Goal: Task Accomplishment & Management: Manage account settings

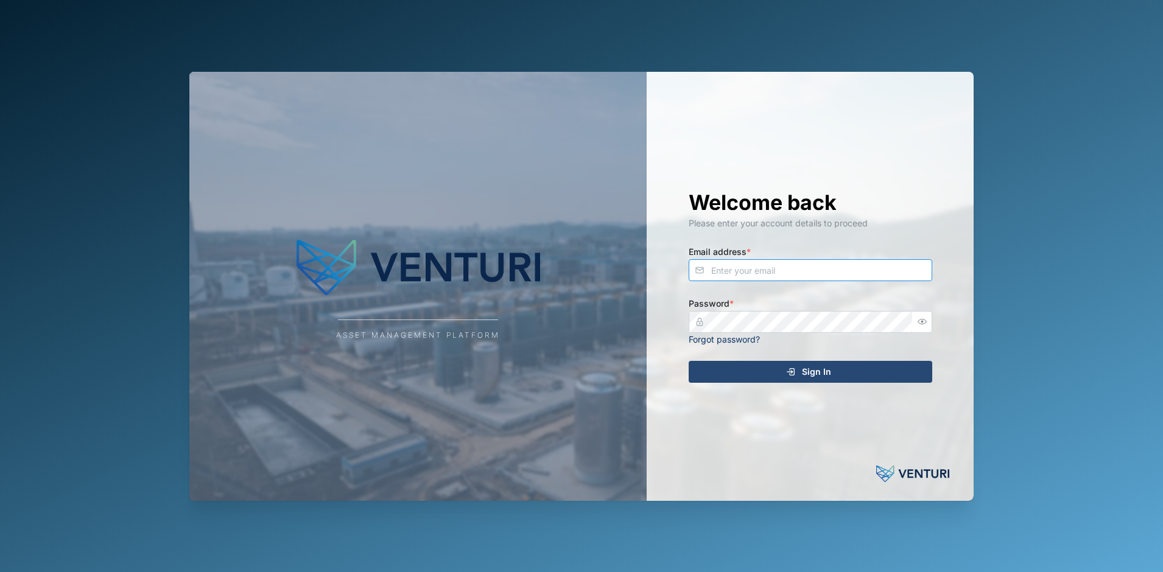
click at [765, 266] on input "Email address *" at bounding box center [811, 270] width 244 height 22
type input "admin@venturi.io"
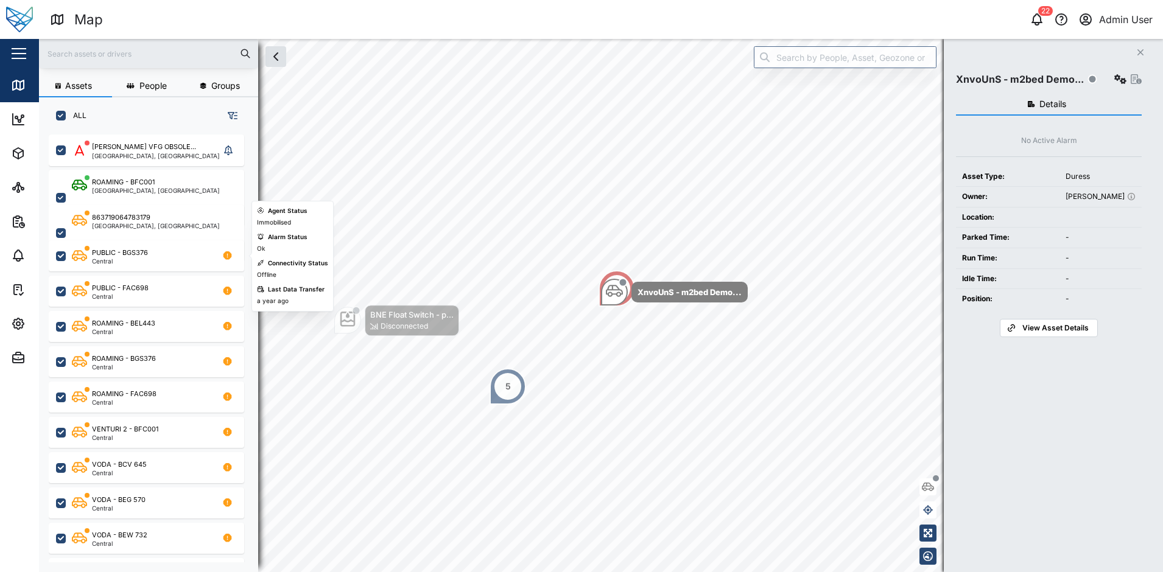
scroll to position [423, 191]
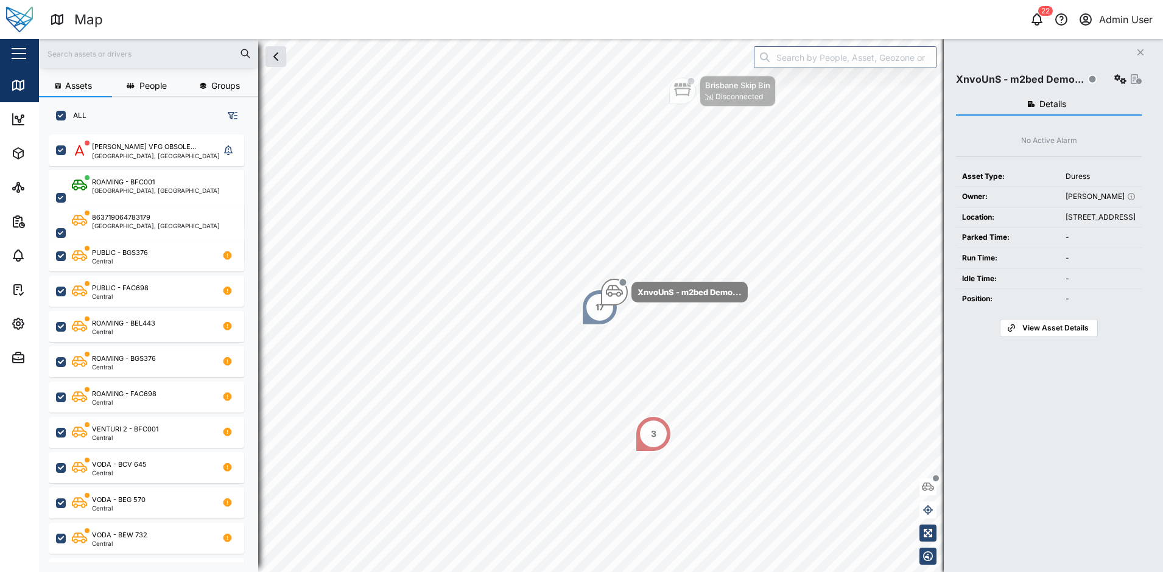
click at [134, 52] on input "text" at bounding box center [148, 53] width 205 height 18
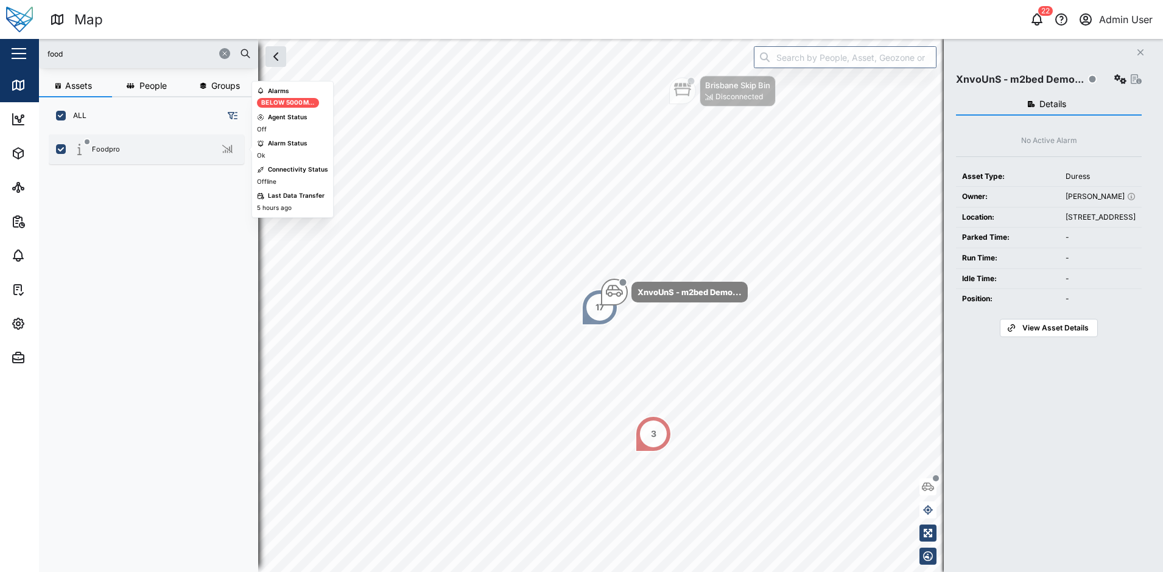
type input "food"
click at [119, 155] on div "Foodpro" at bounding box center [154, 149] width 165 height 15
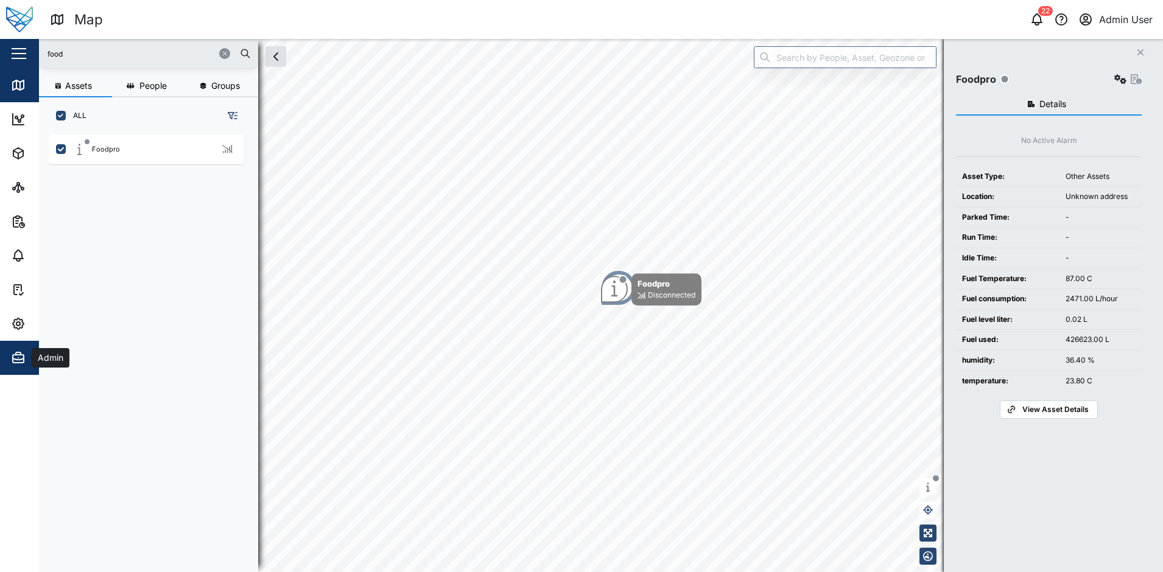
click at [19, 355] on icon "button" at bounding box center [18, 359] width 11 height 8
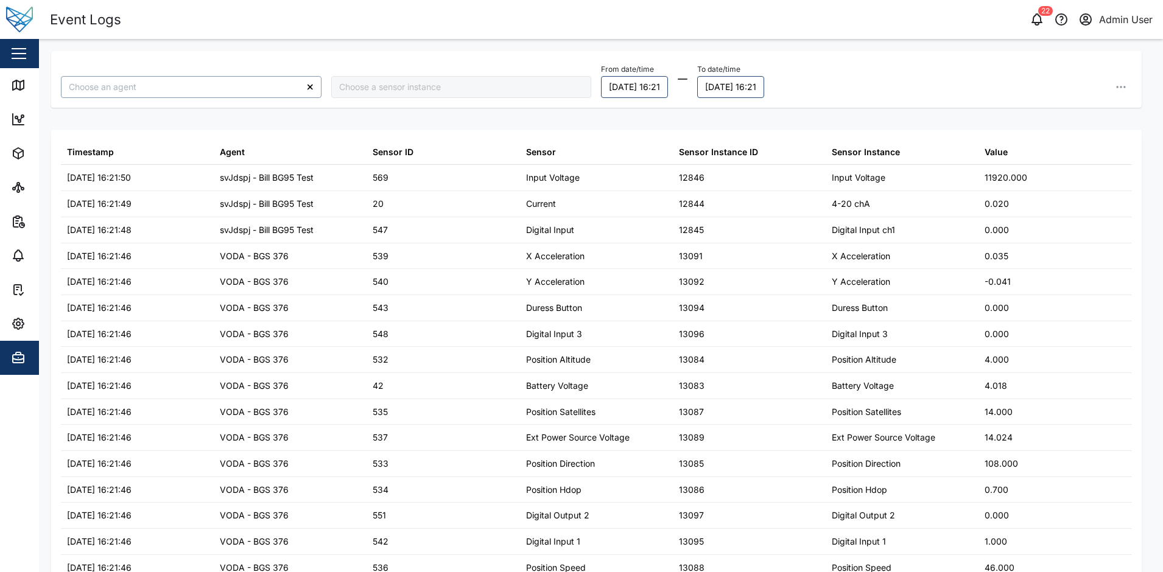
click at [132, 87] on input "search" at bounding box center [191, 87] width 261 height 22
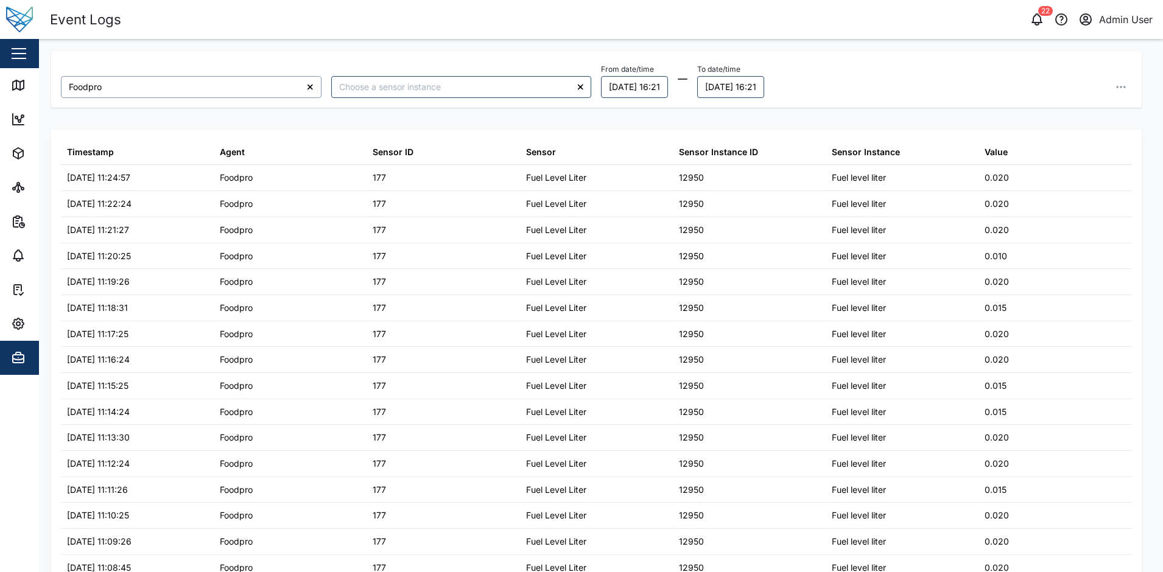
type input "Foodpro"
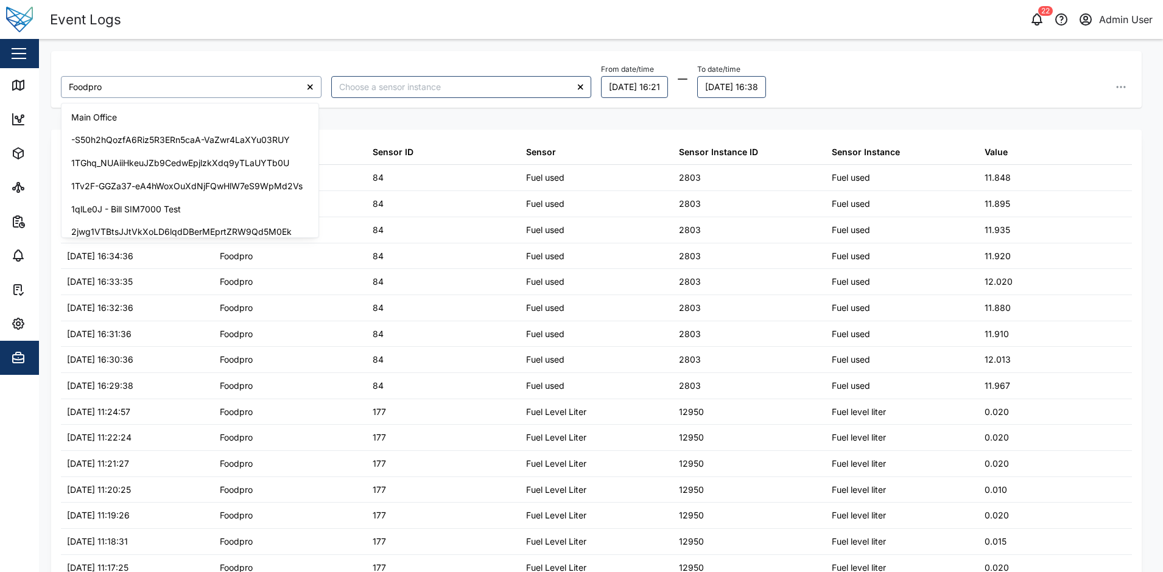
scroll to position [1075, 0]
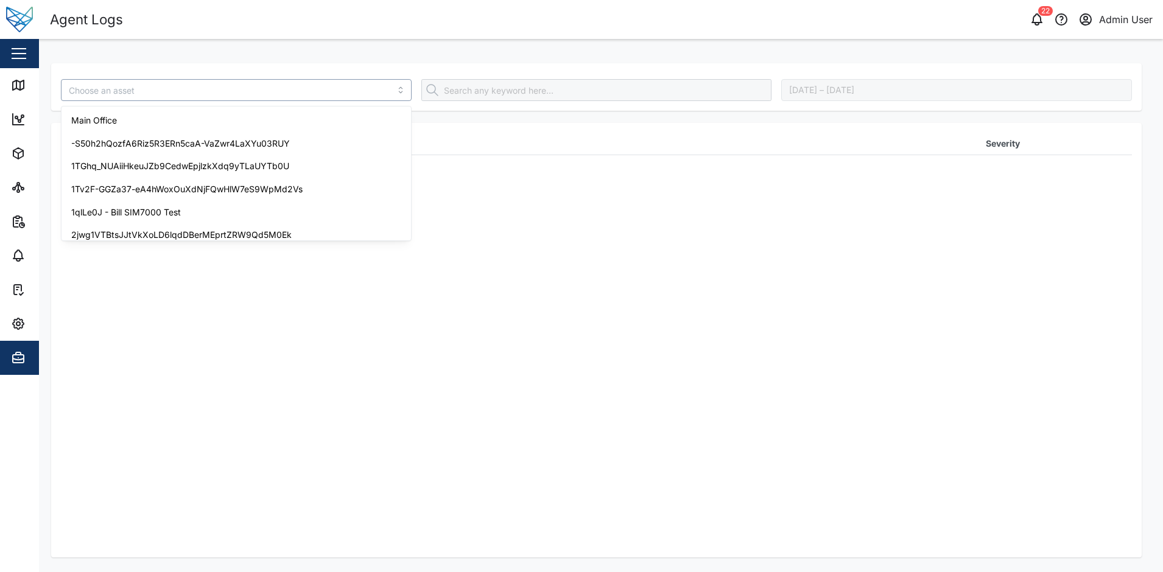
click at [284, 100] on input "search" at bounding box center [236, 90] width 351 height 22
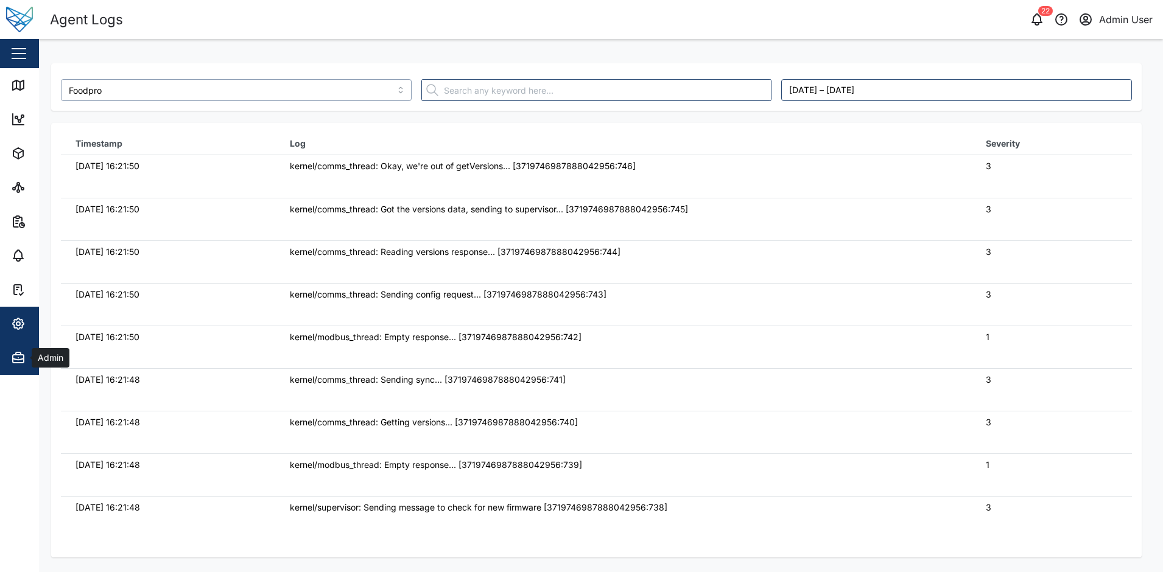
type input "Foodpro"
click at [15, 320] on icon "button" at bounding box center [18, 323] width 11 height 11
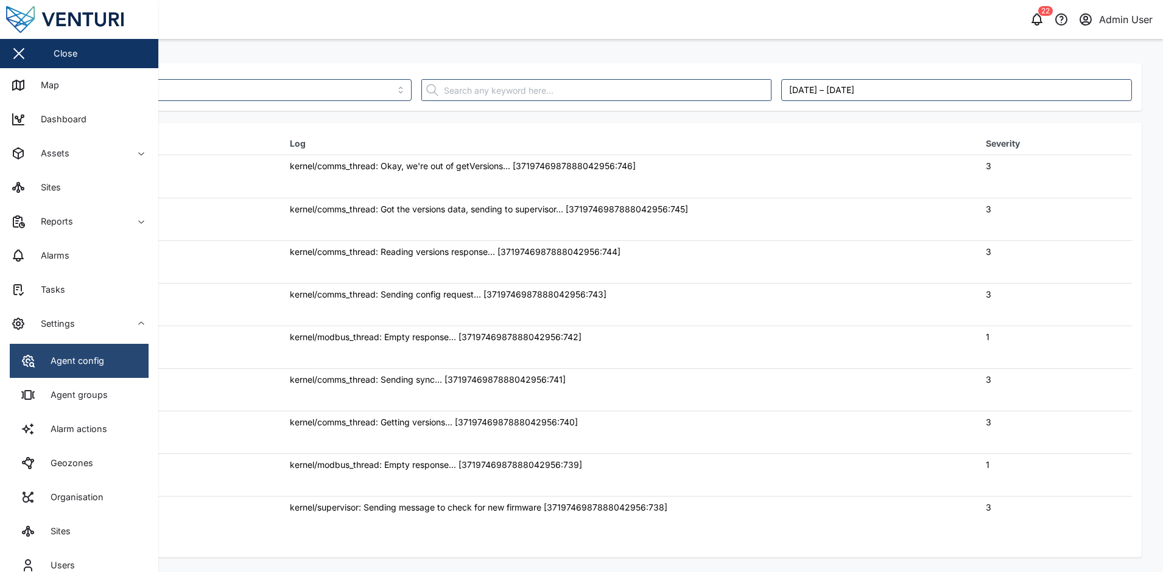
drag, startPoint x: 15, startPoint y: 320, endPoint x: 29, endPoint y: 356, distance: 39.1
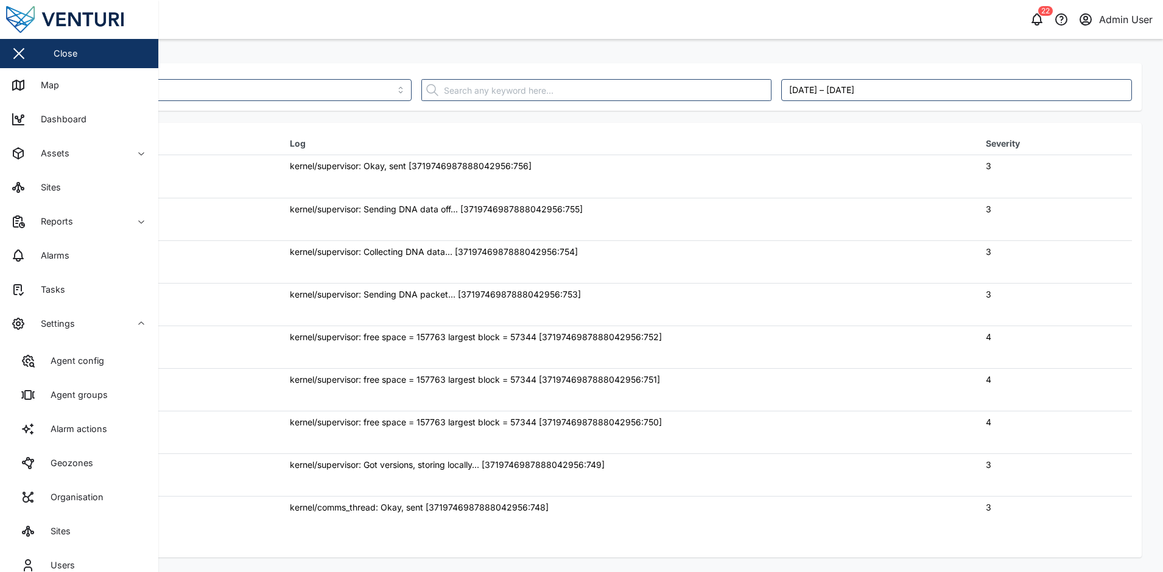
click at [454, 325] on td "kernel/supervisor: Sending DNA packet... [3719746987888042956:753]" at bounding box center [623, 304] width 696 height 43
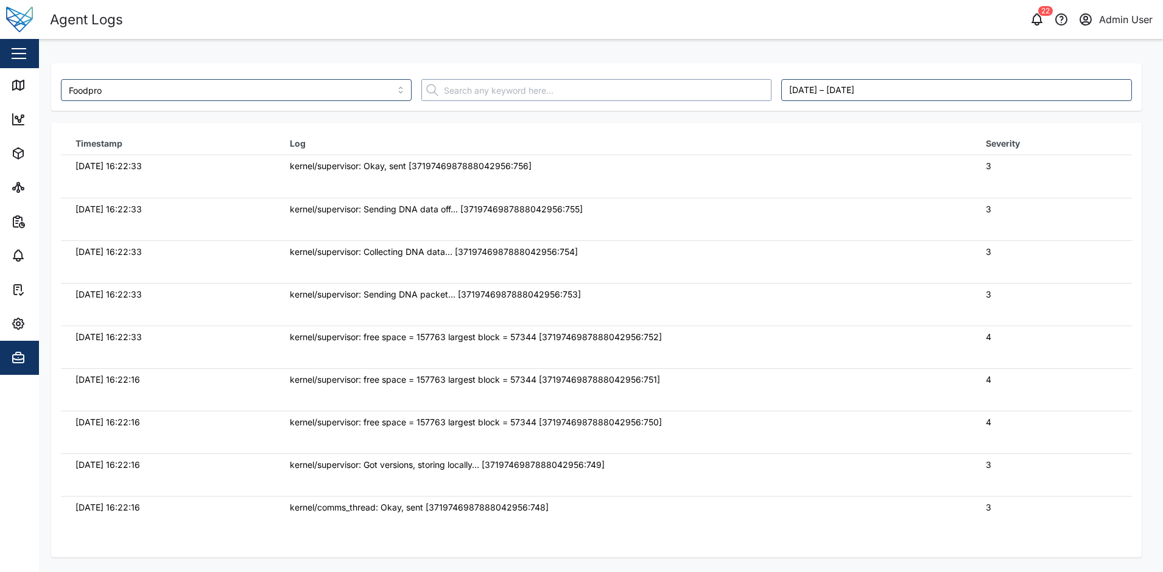
click at [458, 85] on input "text" at bounding box center [596, 90] width 351 height 22
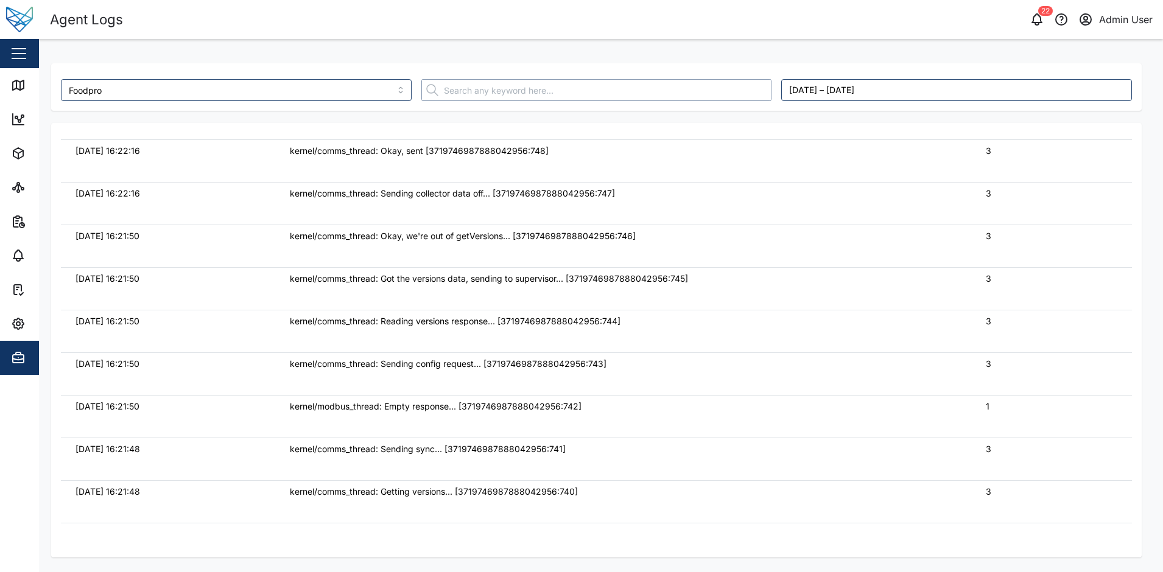
scroll to position [427, 0]
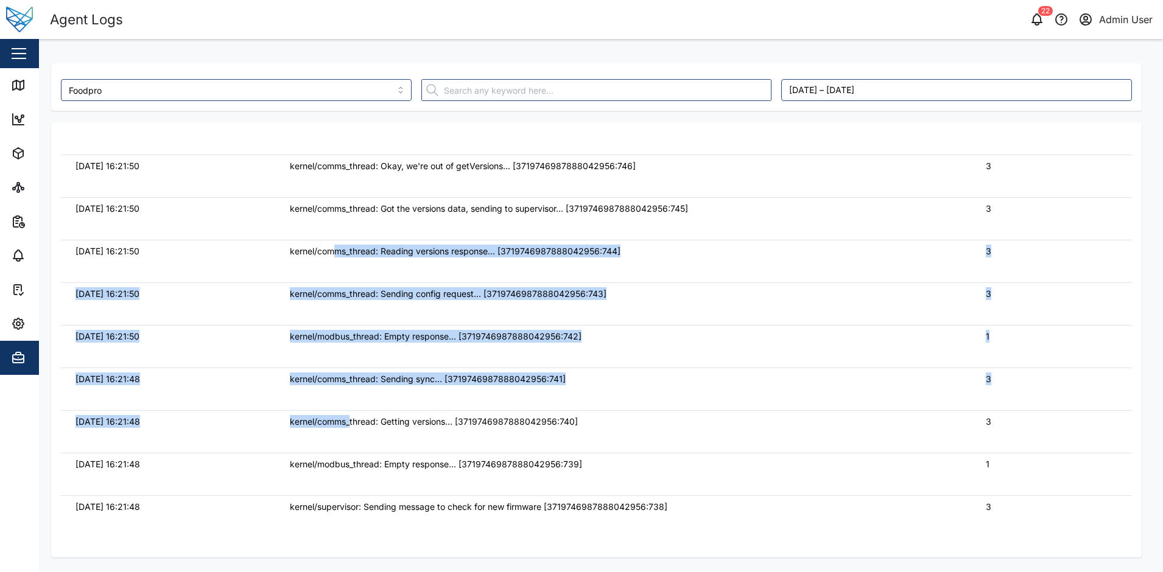
drag, startPoint x: 333, startPoint y: 267, endPoint x: 350, endPoint y: 412, distance: 145.9
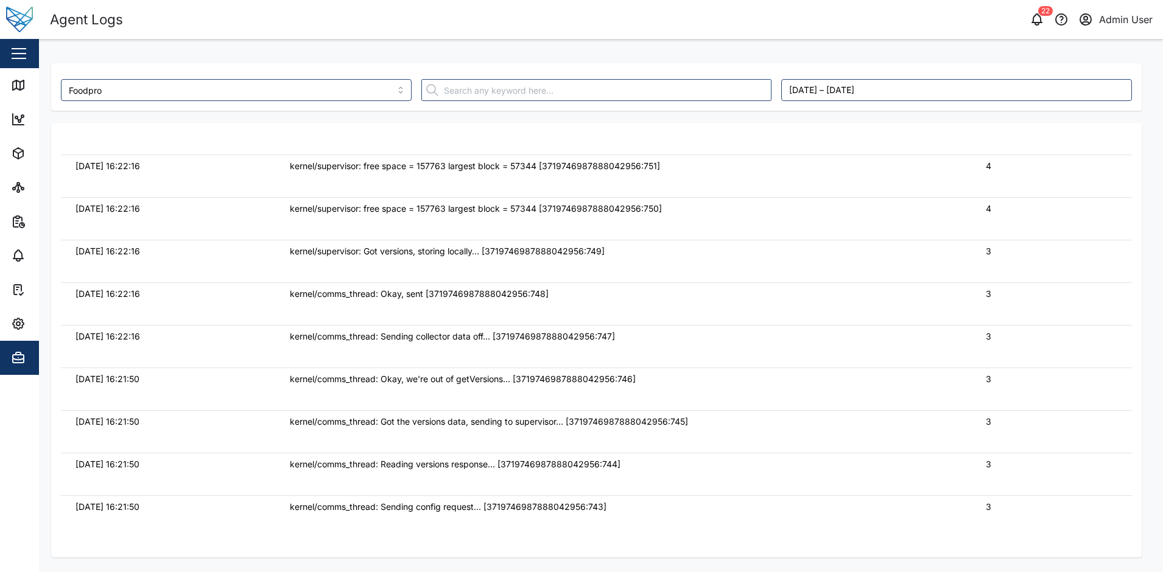
drag, startPoint x: 350, startPoint y: 412, endPoint x: 346, endPoint y: 427, distance: 15.2
click at [346, 427] on div "kernel/comms_thread: Got the versions data, sending to supervisor... [371974698…" at bounding box center [623, 421] width 667 height 13
click at [13, 329] on icon "button" at bounding box center [18, 324] width 15 height 15
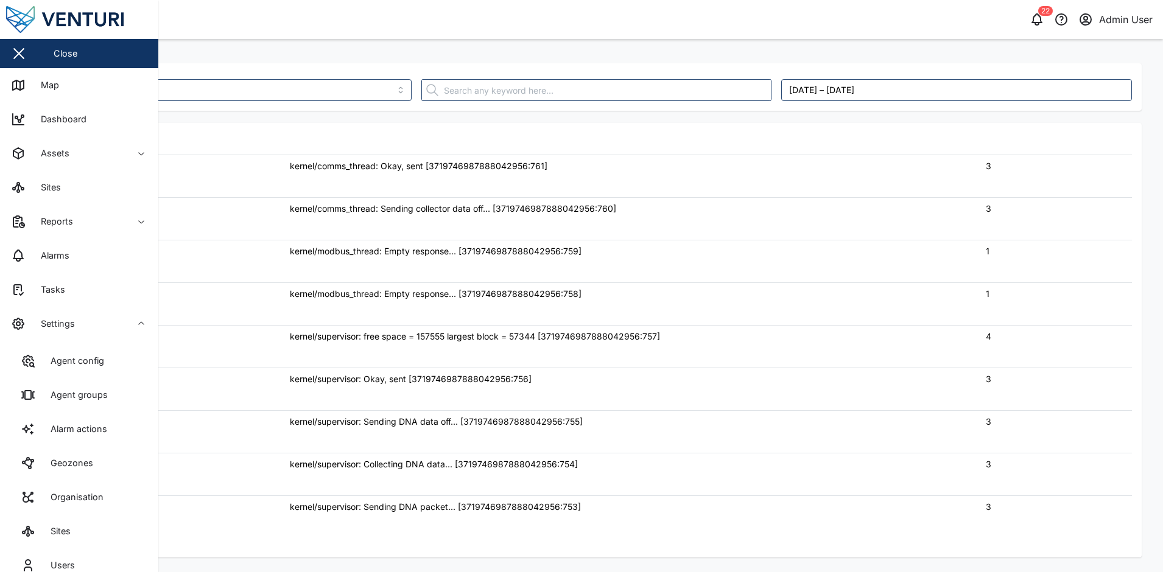
click at [479, 220] on td "kernel/comms_thread: Sending collector data off... [3719746987888042956:760]" at bounding box center [623, 218] width 696 height 43
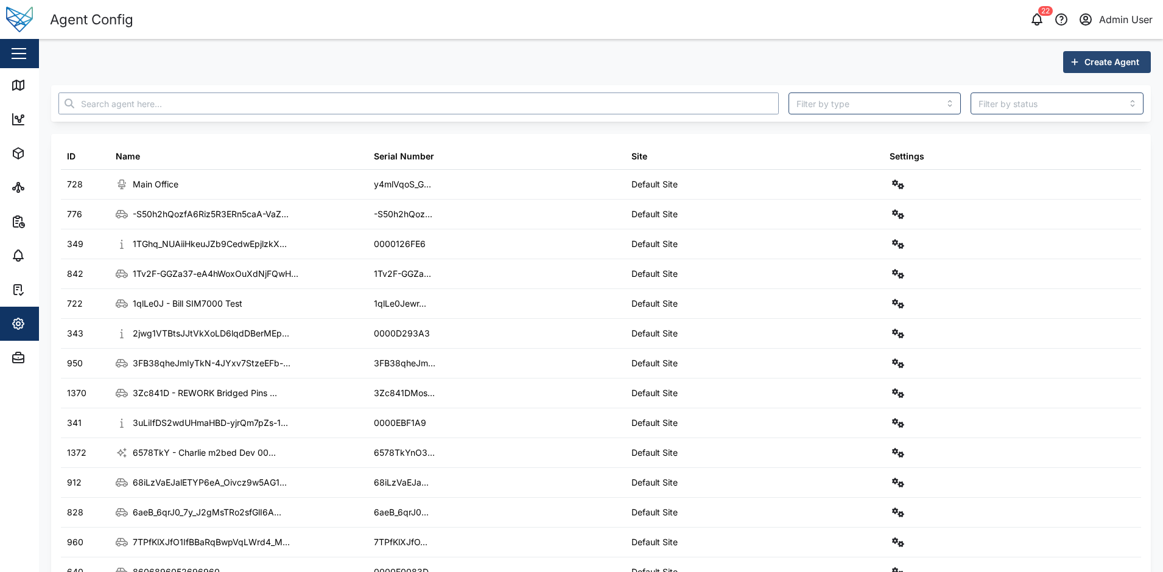
click at [188, 100] on input "text" at bounding box center [418, 104] width 720 height 22
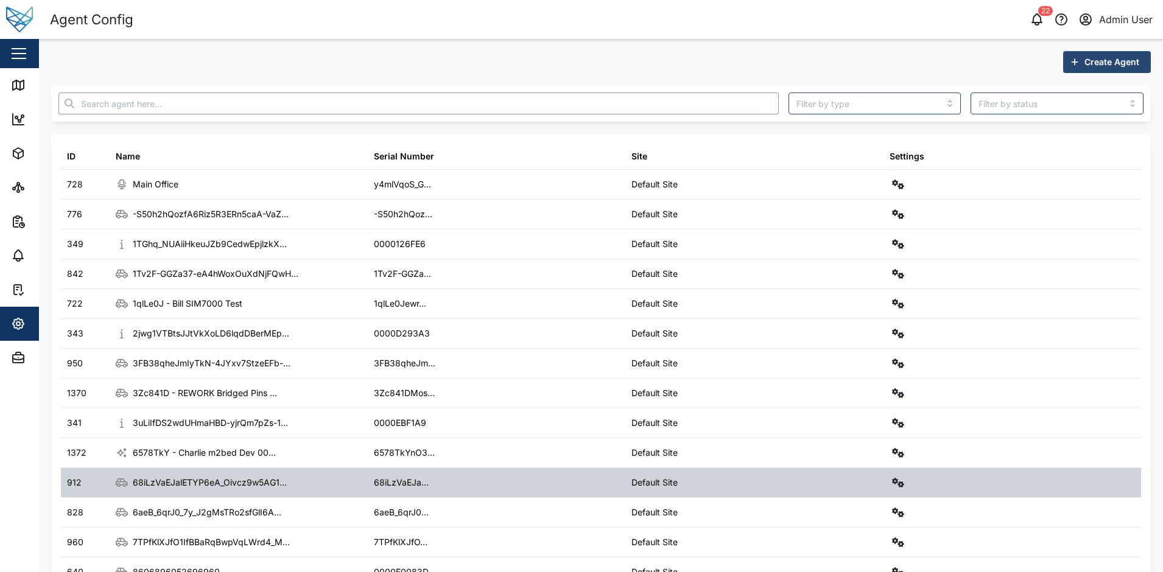
type input "g"
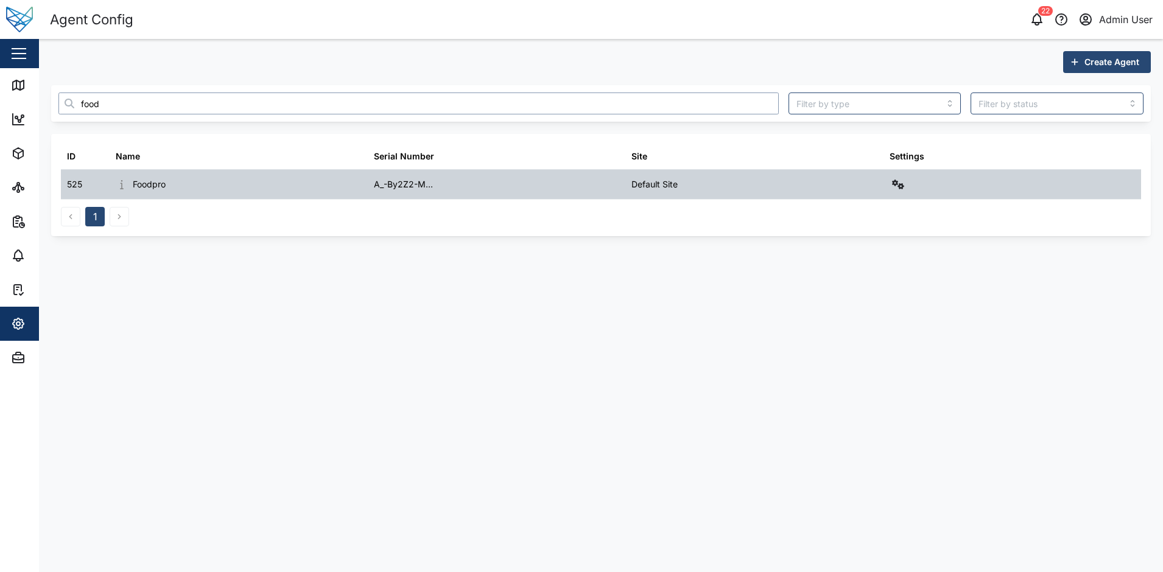
type input "food"
click at [896, 189] on button "button" at bounding box center [898, 184] width 17 height 17
click at [877, 294] on div "Field gateway config" at bounding box center [853, 289] width 83 height 13
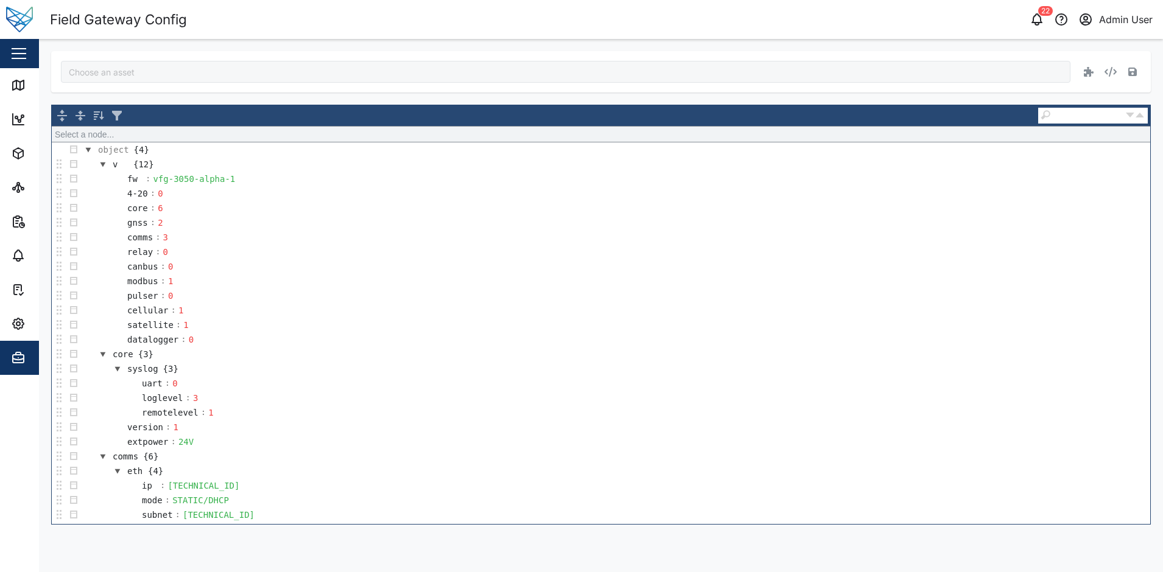
type input "Foodpro"
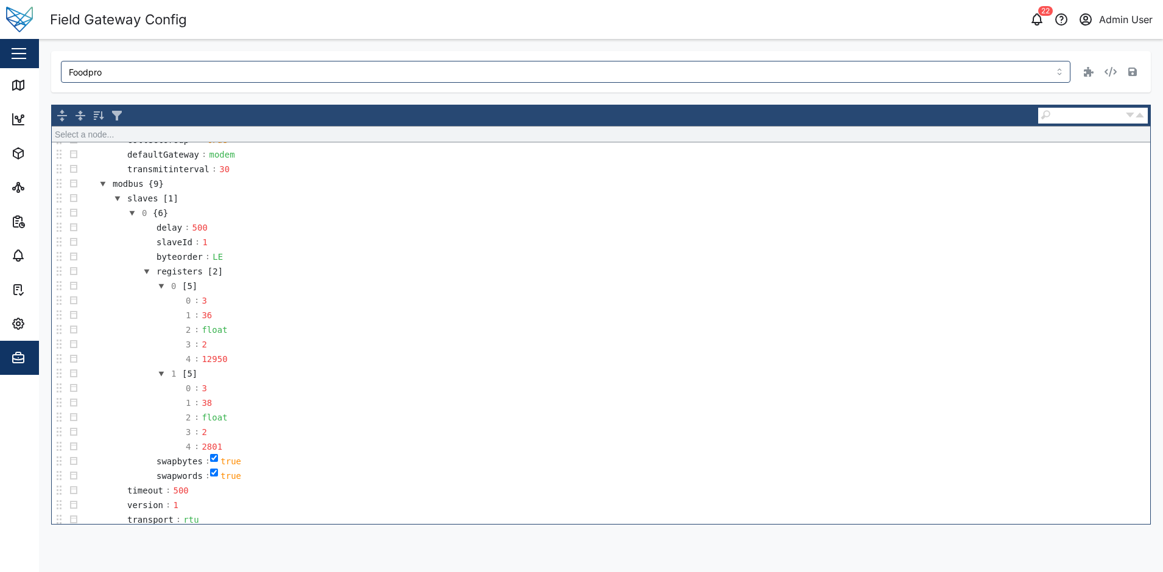
scroll to position [487, 0]
click at [219, 354] on div "12950" at bounding box center [214, 349] width 29 height 13
copy div "12950"
click at [342, 37] on header "Field Gateway Config 22 Admin User" at bounding box center [581, 19] width 1163 height 39
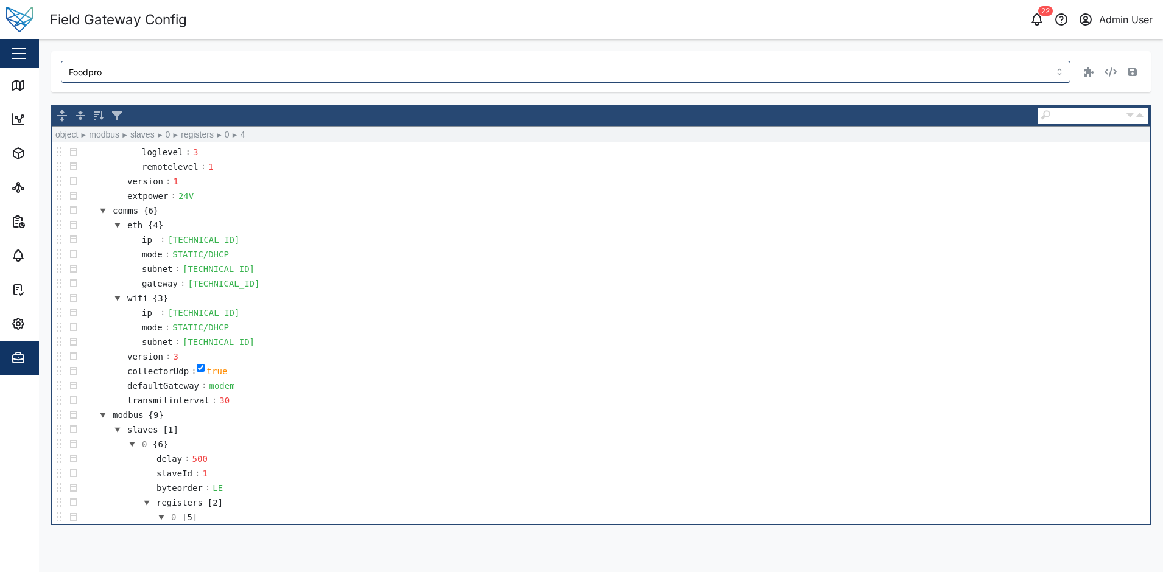
scroll to position [183, 0]
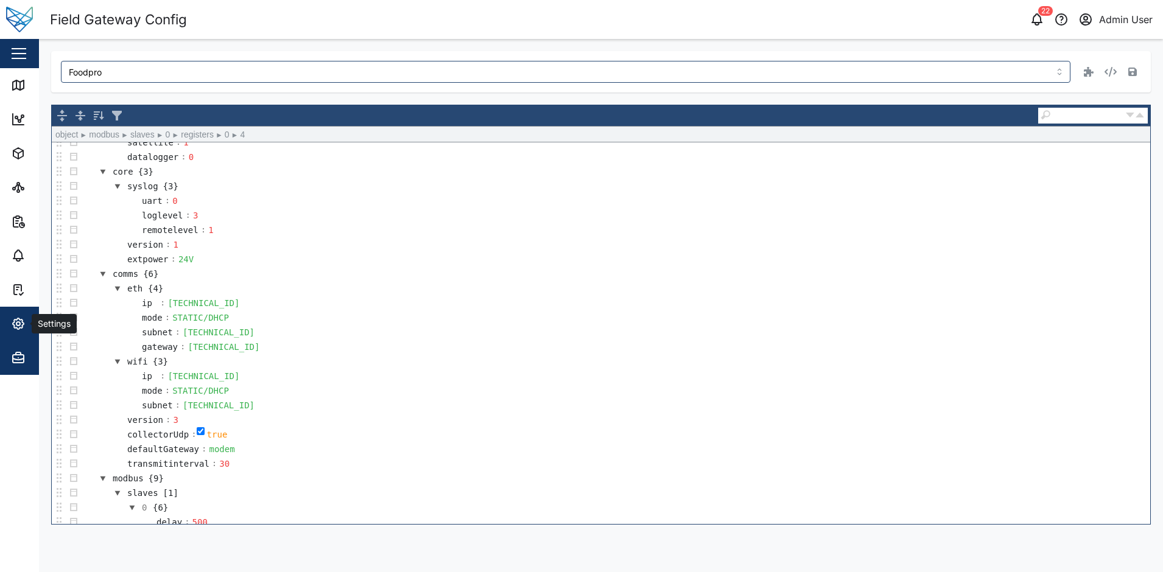
click at [12, 332] on span "Settings" at bounding box center [66, 324] width 111 height 34
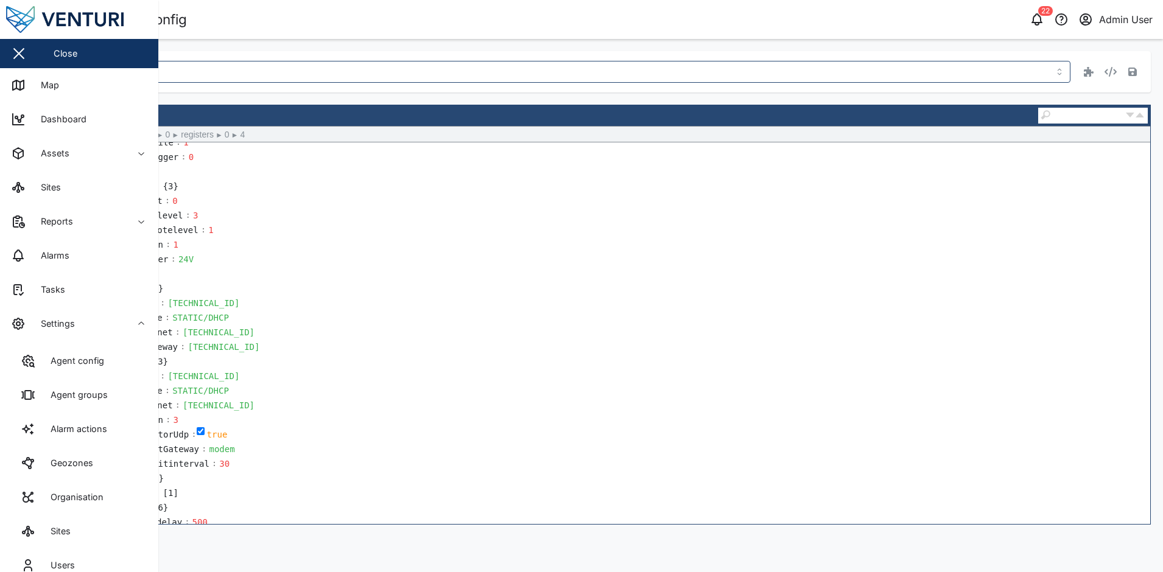
click at [432, 255] on td "extpower : 24V" at bounding box center [615, 259] width 1069 height 15
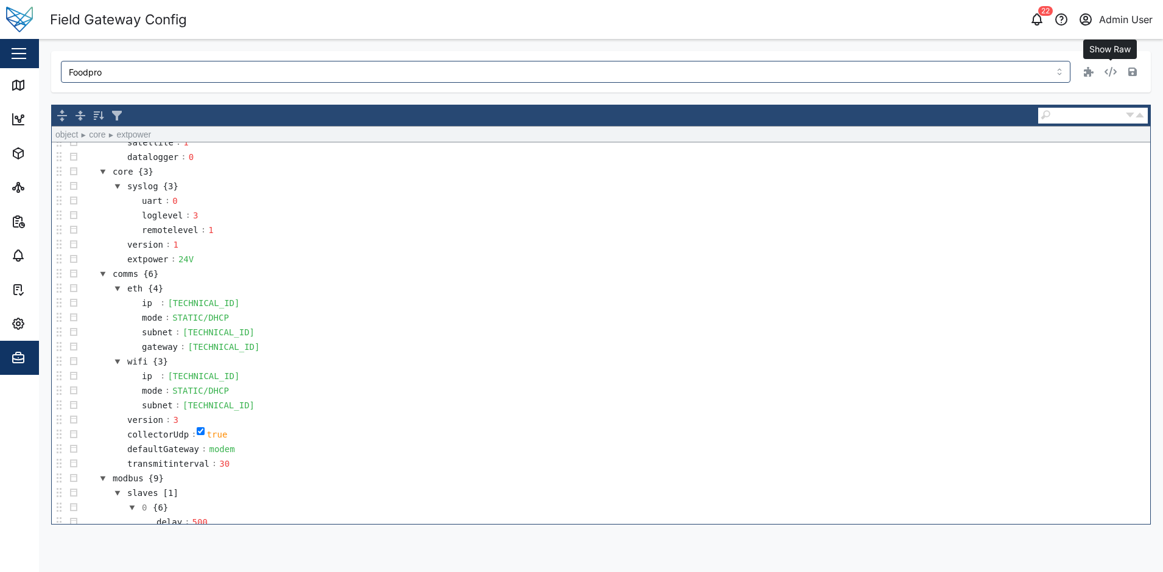
click at [1109, 74] on icon "button" at bounding box center [1111, 72] width 12 height 10
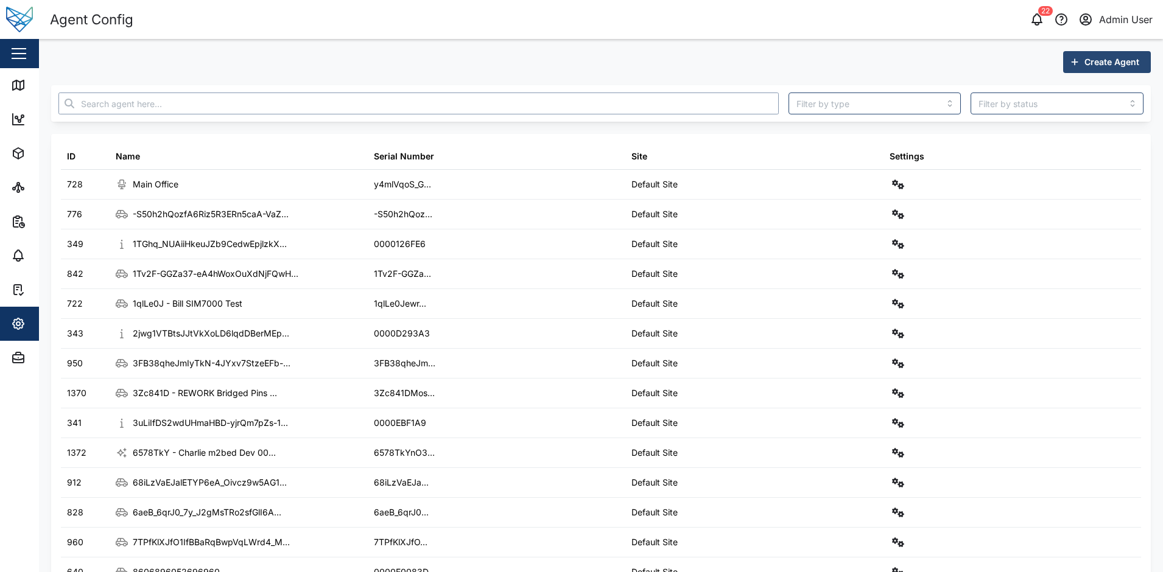
click at [209, 109] on input "text" at bounding box center [418, 104] width 720 height 22
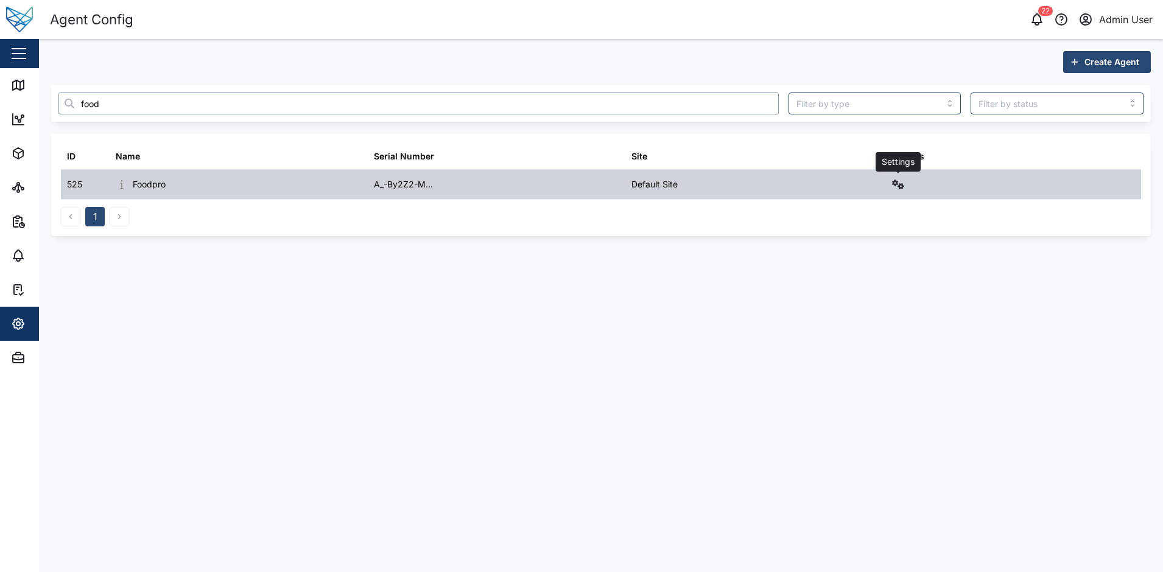
type input "food"
click at [890, 183] on button "button" at bounding box center [898, 184] width 17 height 17
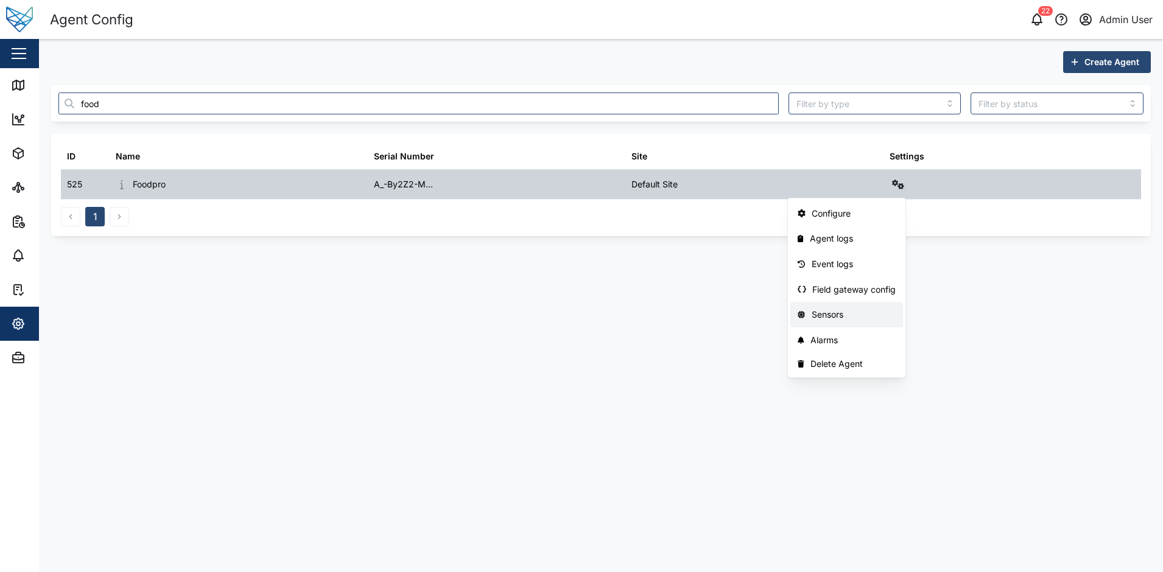
click at [833, 318] on div "Sensors" at bounding box center [854, 314] width 85 height 13
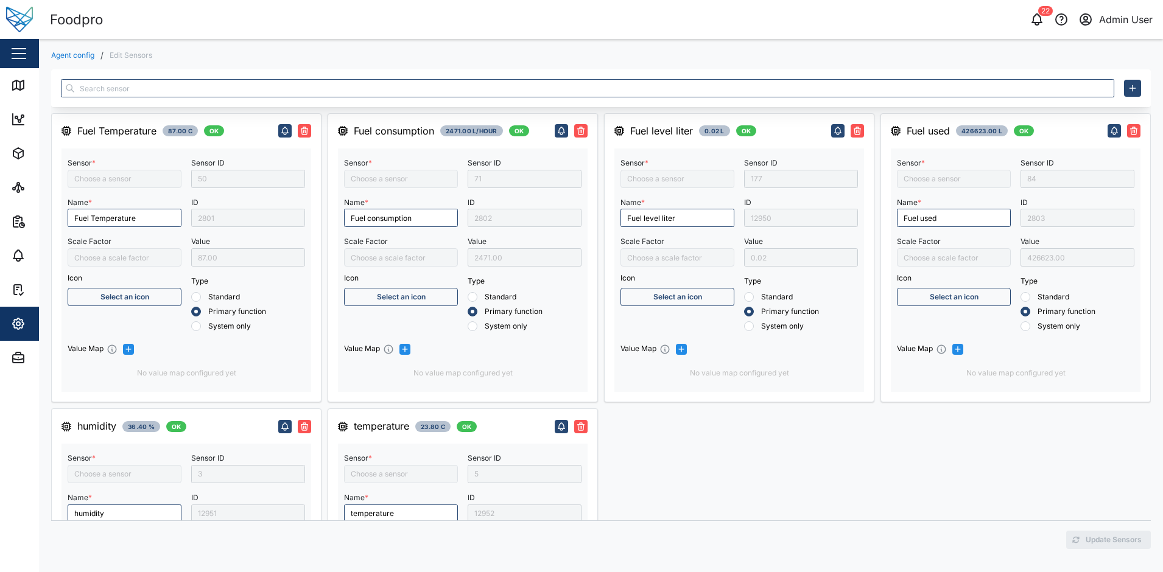
type input "Fuel Temperature"
type input "Fuel consumption"
type input "divide by 10"
type input "Humidity1"
type input "divide by 10"
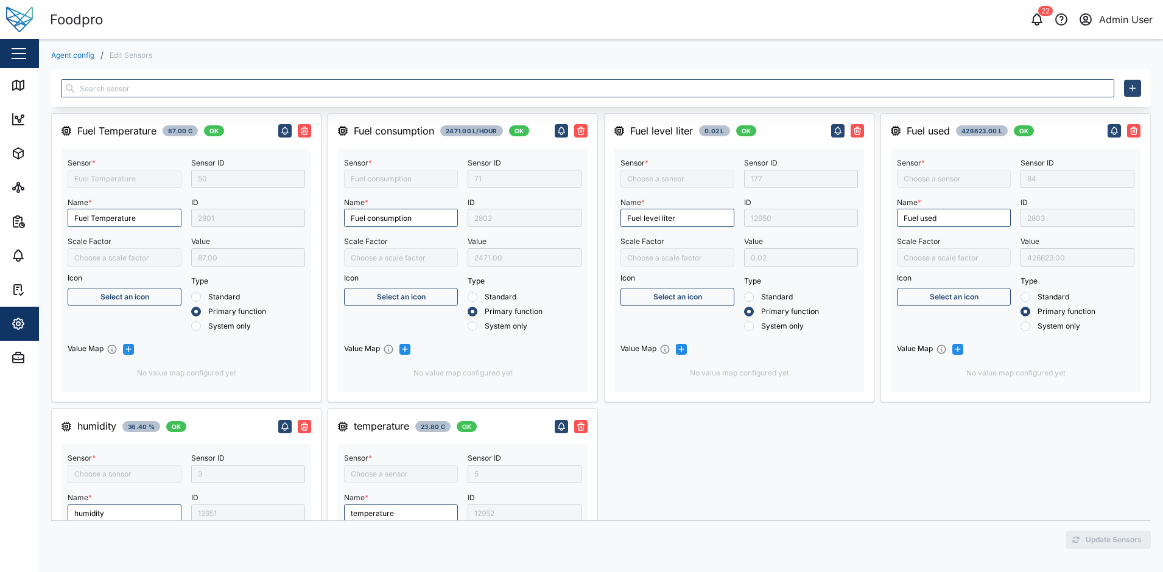
type input "Fuel used"
type input "Temperature1"
type input "Fuel Level Liter"
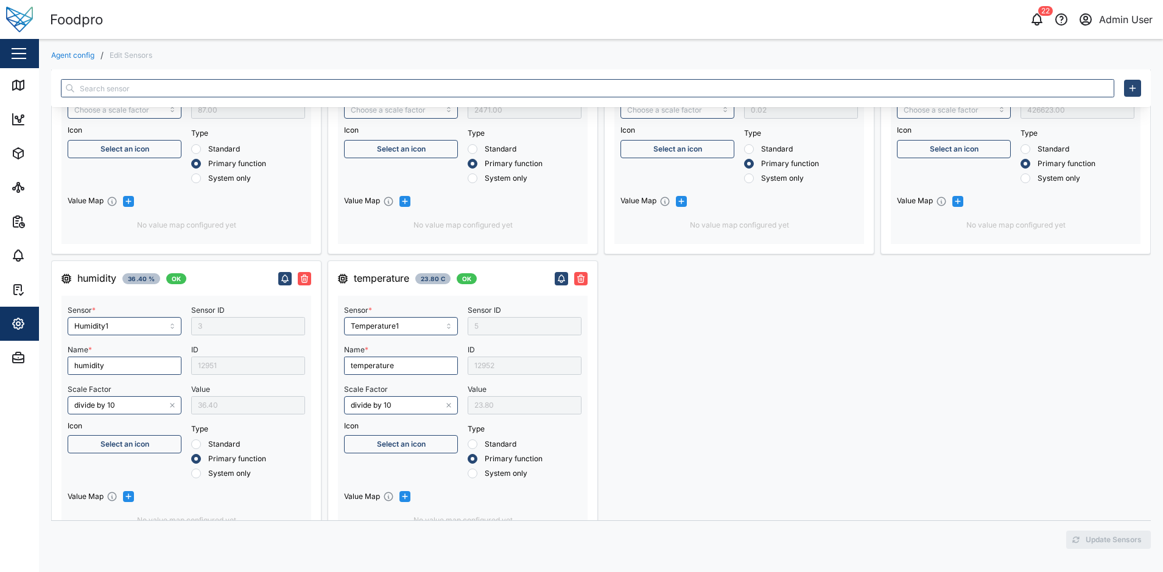
scroll to position [183, 0]
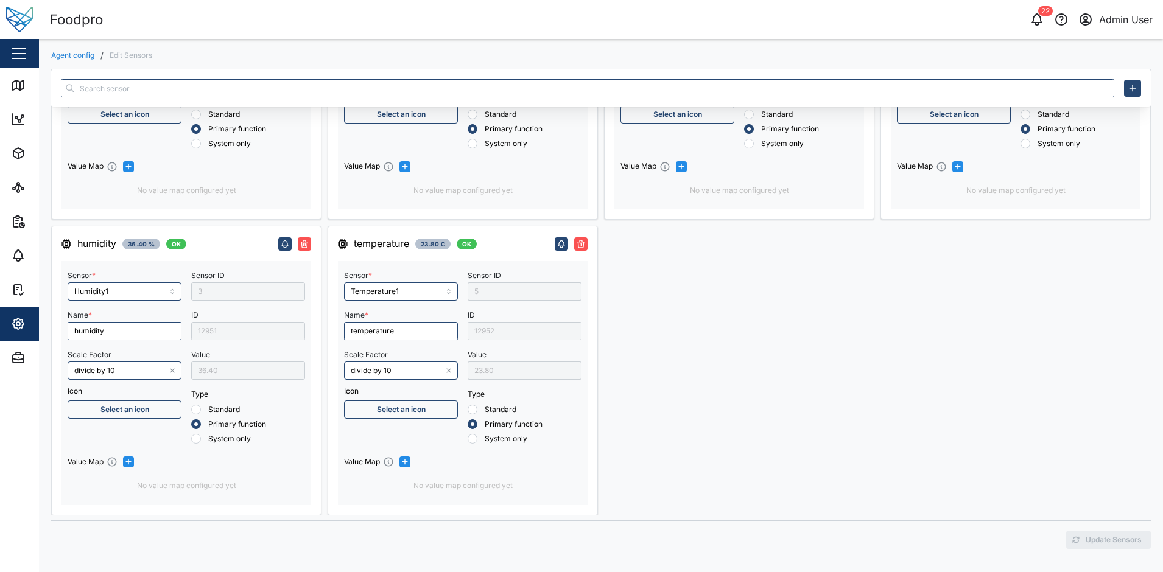
click at [235, 337] on div "12951" at bounding box center [248, 331] width 114 height 18
click at [236, 337] on div "12951" at bounding box center [248, 331] width 114 height 18
click at [715, 353] on div "Fuel level liter 0.02 L OK Sensor * Fuel Level Liter Name * Fuel level liter Sc…" at bounding box center [739, 223] width 270 height 585
click at [248, 323] on div "12951" at bounding box center [248, 331] width 114 height 18
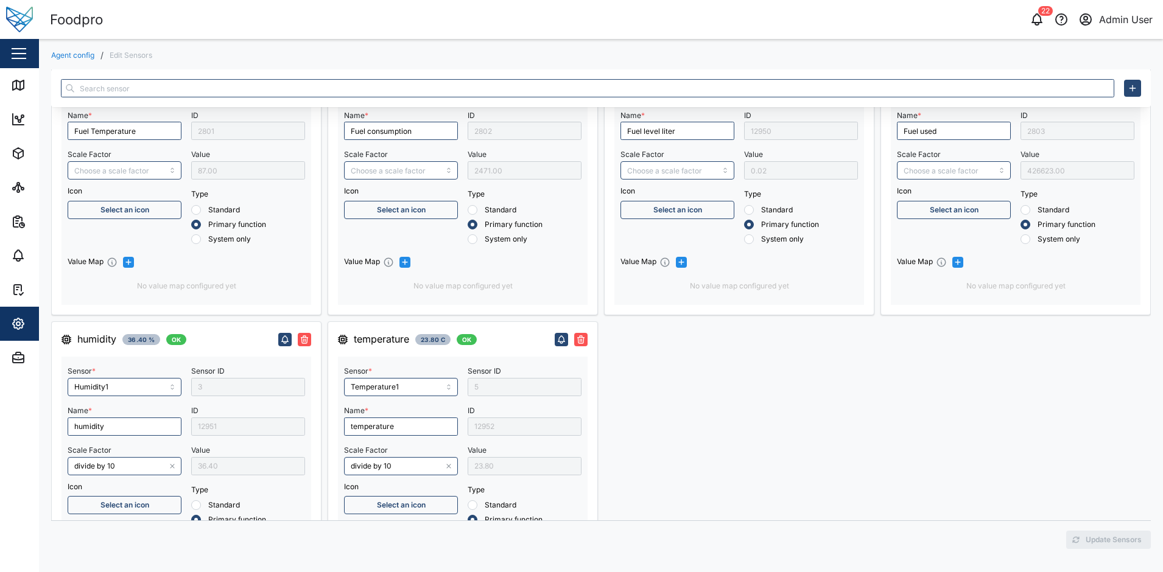
scroll to position [0, 0]
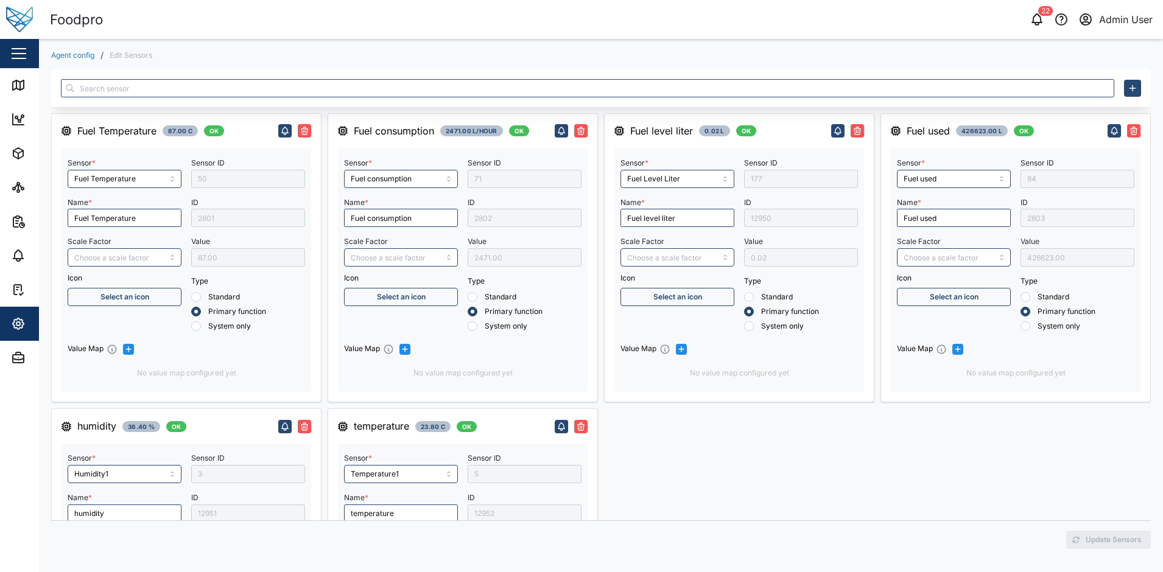
click at [1050, 219] on div "2803" at bounding box center [1077, 218] width 114 height 18
click at [30, 23] on img at bounding box center [19, 19] width 27 height 27
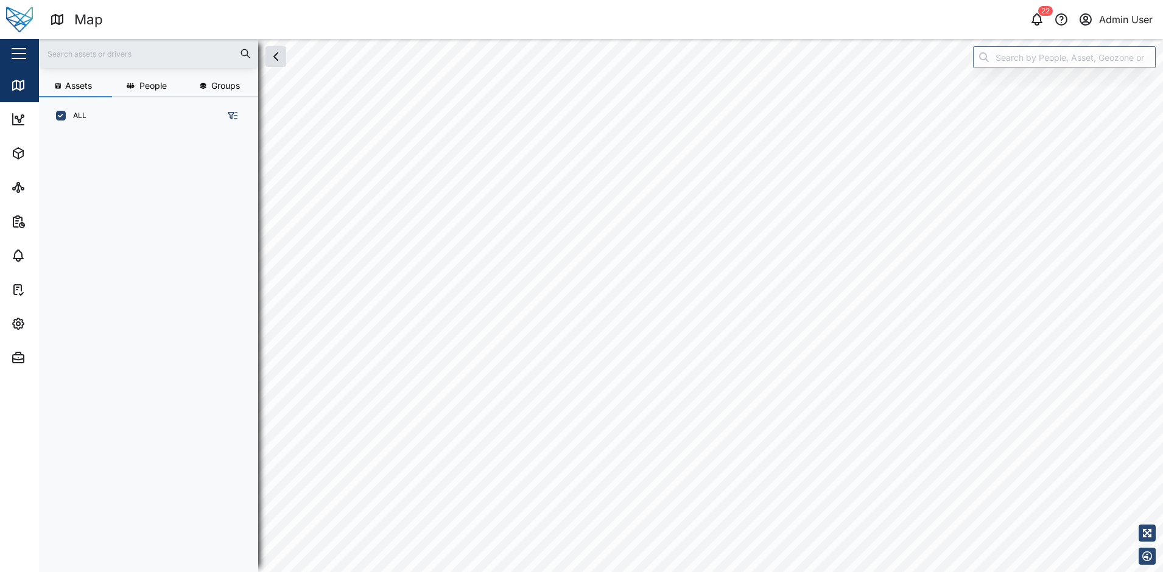
scroll to position [10, 10]
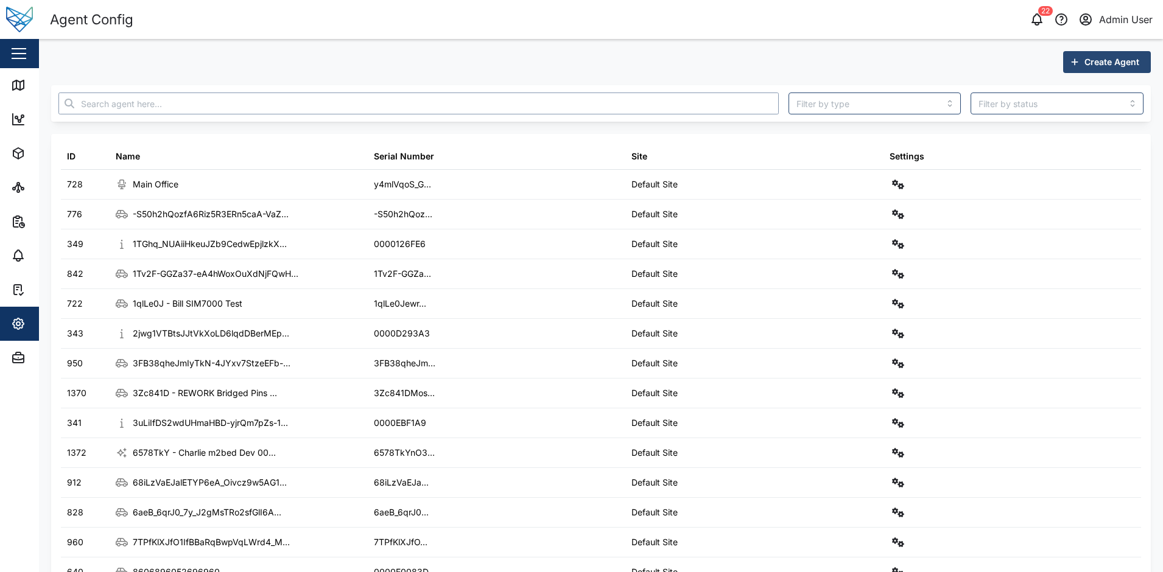
click at [430, 98] on input "text" at bounding box center [418, 104] width 720 height 22
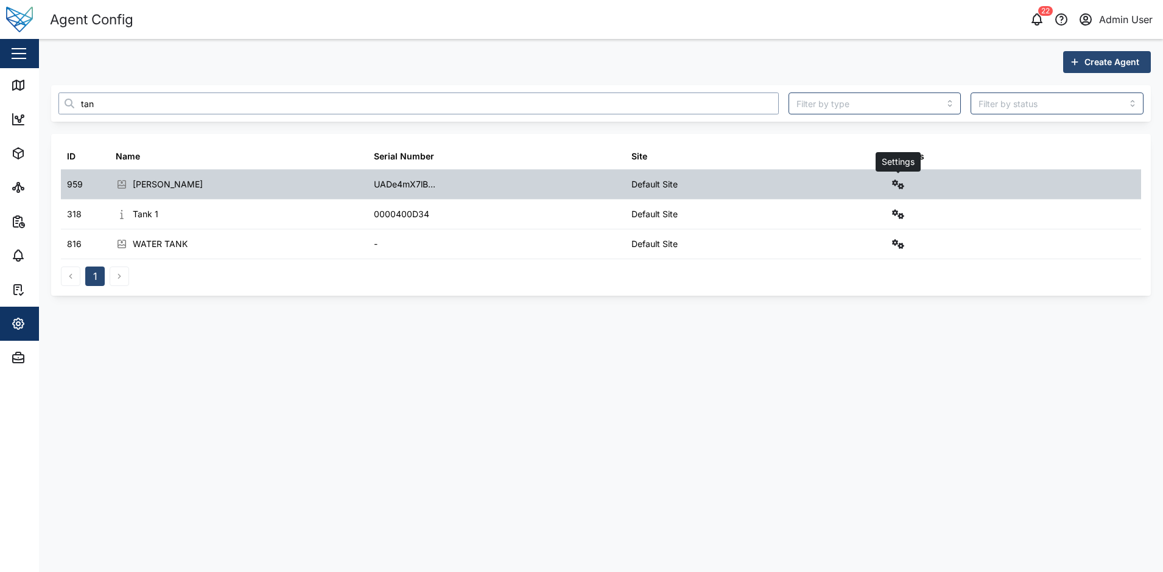
type input "tan"
click at [899, 188] on icon "button" at bounding box center [898, 185] width 12 height 10
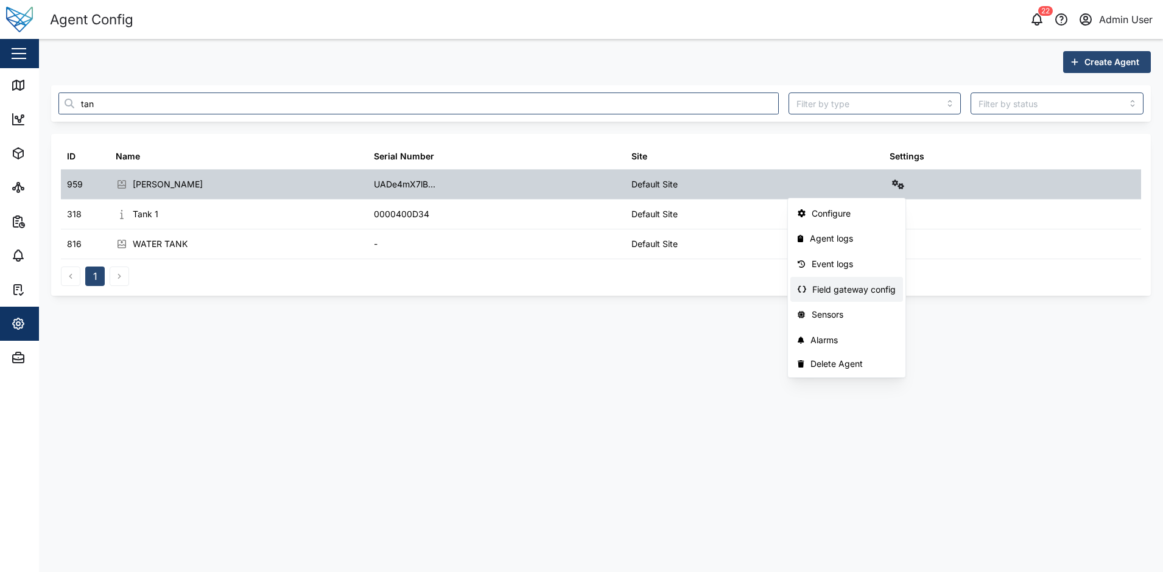
click at [834, 278] on link "Field gateway config" at bounding box center [846, 290] width 113 height 26
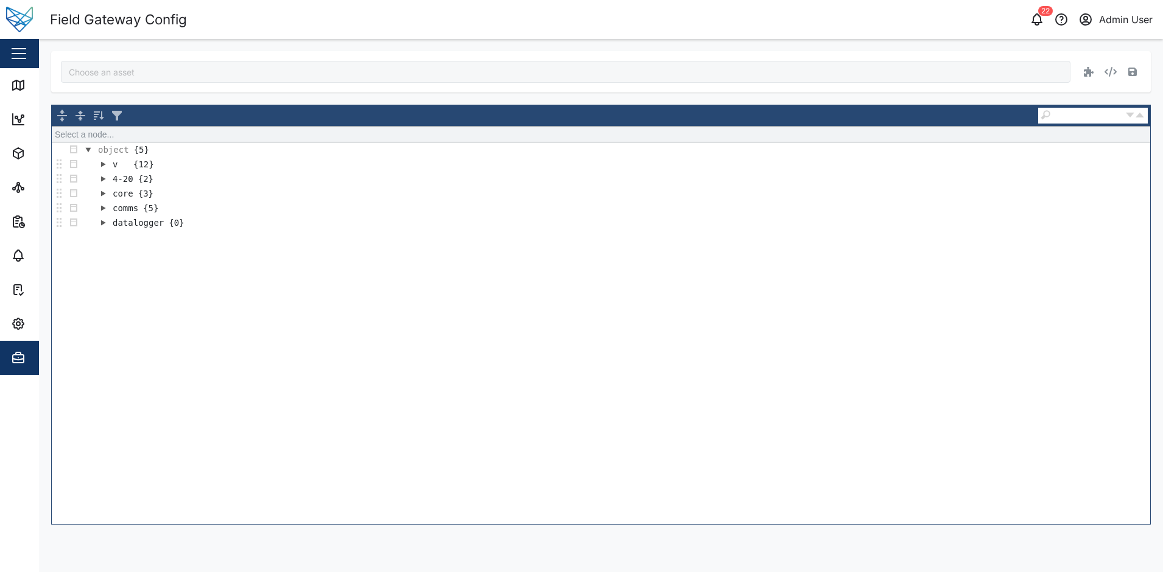
type input "Adam Tank"
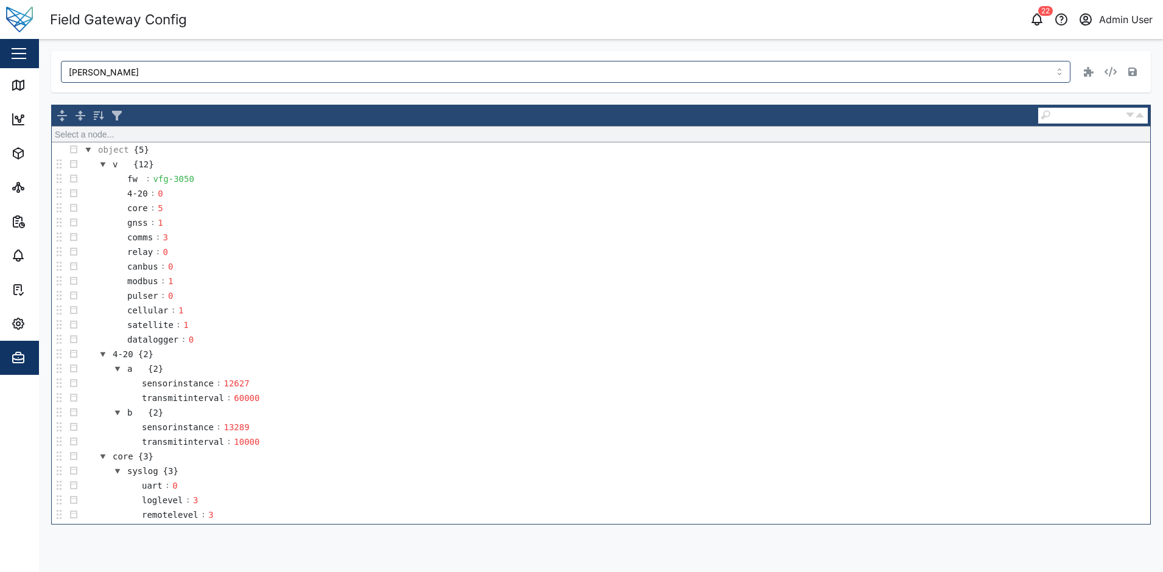
click at [1112, 58] on div "Adam Tank Show Raw" at bounding box center [601, 71] width 1100 height 41
click at [1110, 69] on icon "button" at bounding box center [1111, 72] width 12 height 10
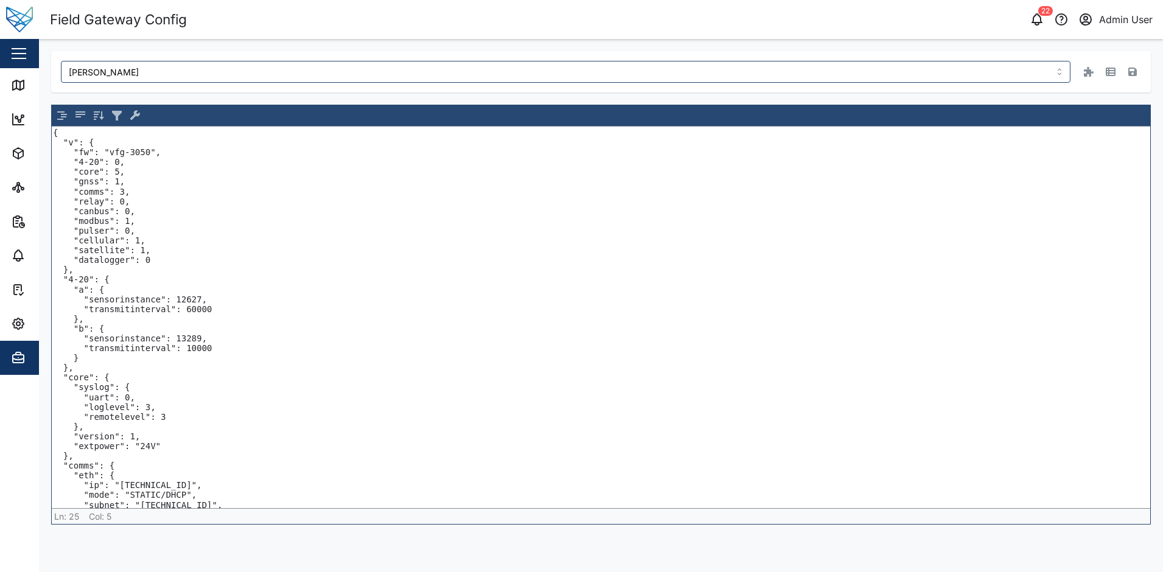
drag, startPoint x: 82, startPoint y: 369, endPoint x: 42, endPoint y: 278, distance: 99.0
click at [42, 278] on div "Adam Tank { "v": { "fw": "vfg-3050", "4-20": 0, "core": 5, "gnss": 1, "comms": …" at bounding box center [601, 288] width 1124 height 498
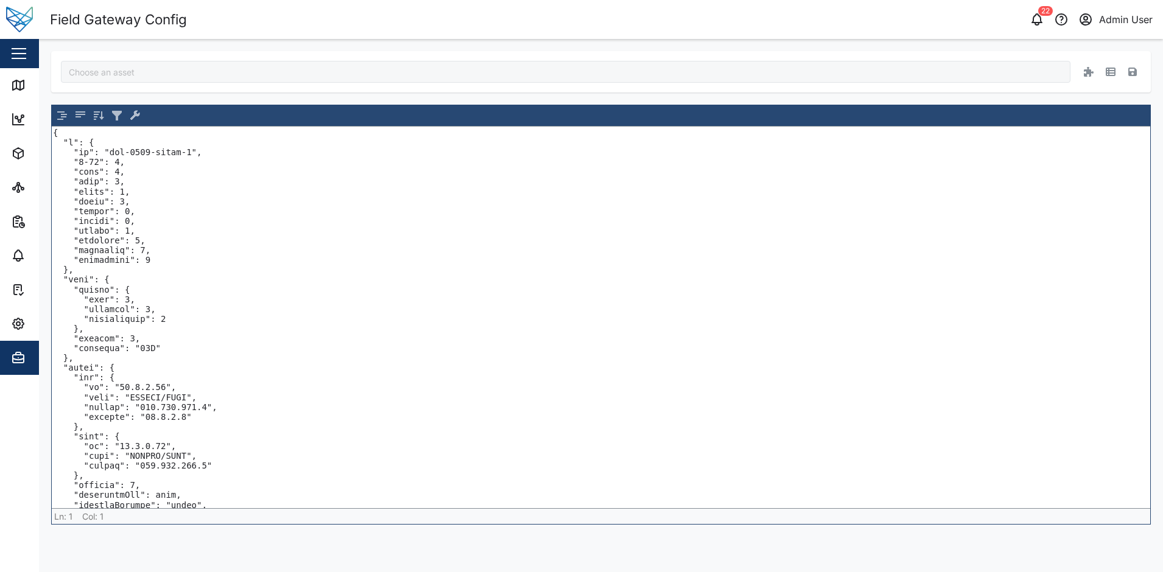
type input "Foodpro"
click at [149, 353] on textarea at bounding box center [601, 318] width 1098 height 382
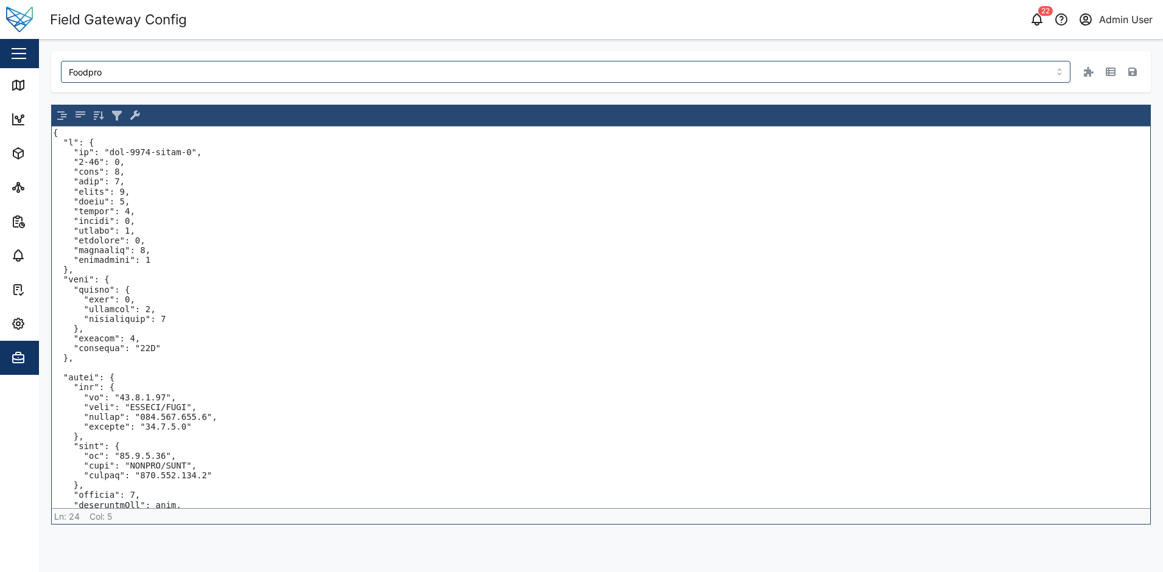
paste textarea ""4-20": { "a": { "sensorinstance": 12627, "transmitinterval": 60000 }, "b": { "…"
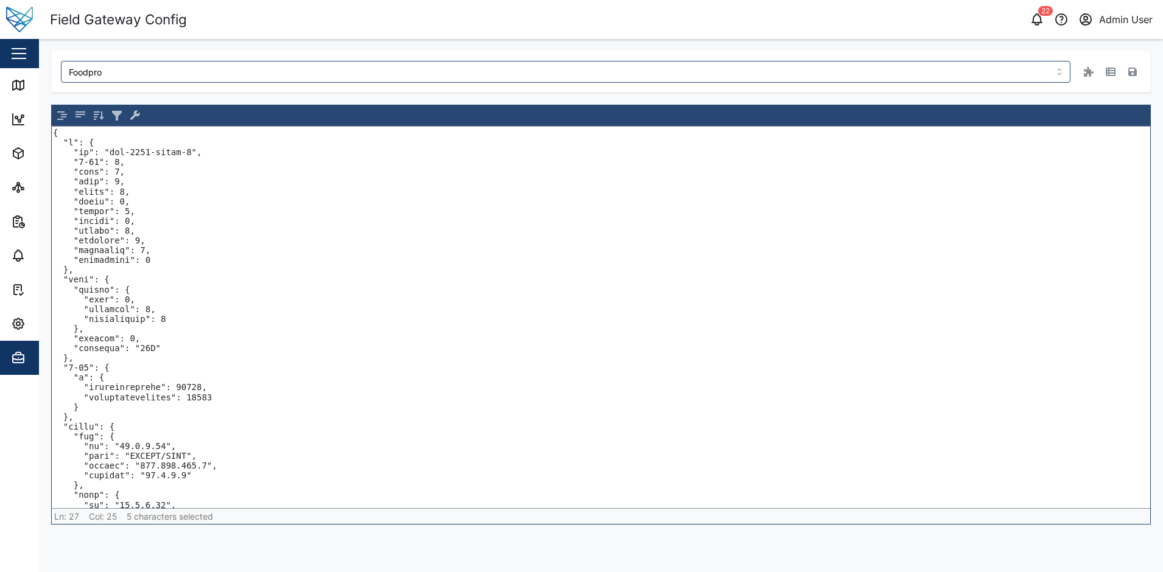
paste textarea "2803"
type textarea "{ "v": { "fw": "vfg-3050-alpha-1", "4-20": 0, "core": 6, "gnss": 2, "comms": 3,…"
click at [1134, 68] on icon "button" at bounding box center [1132, 72] width 9 height 9
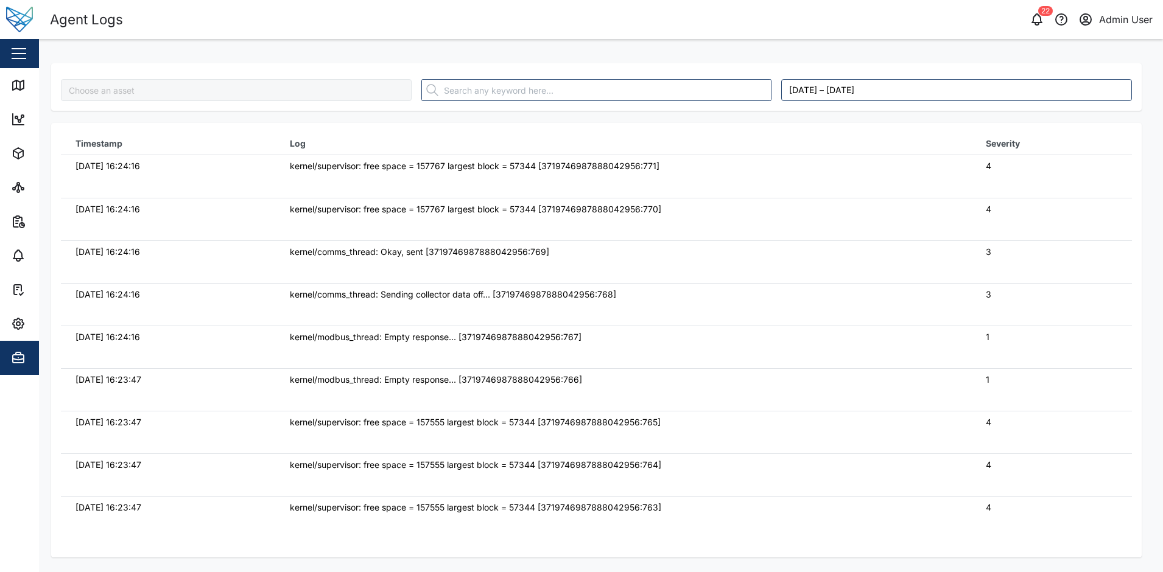
type input "Foodpro"
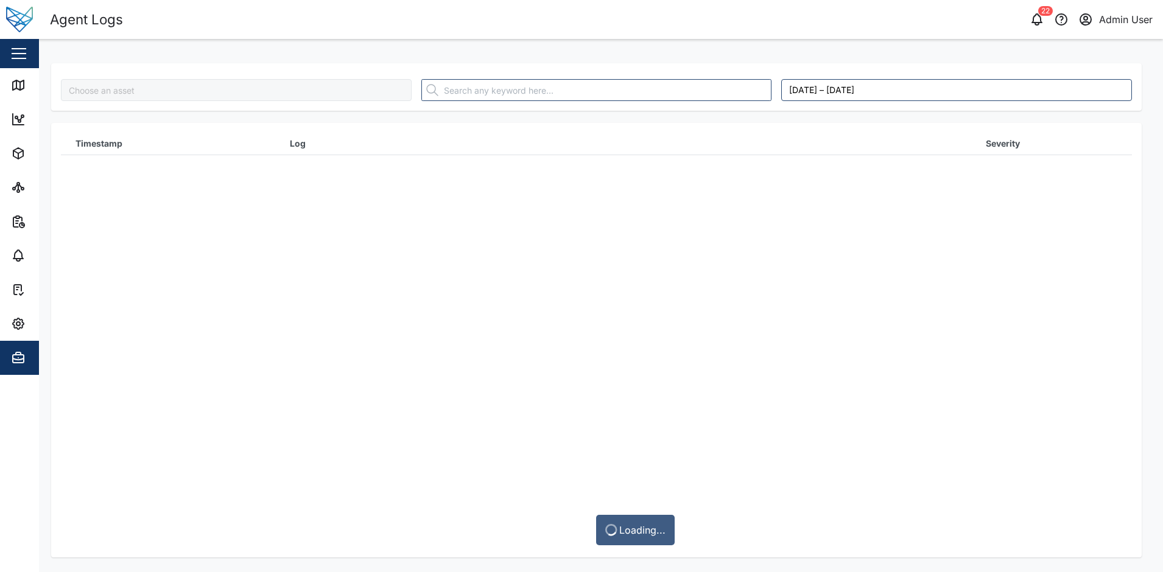
type input "Foodpro"
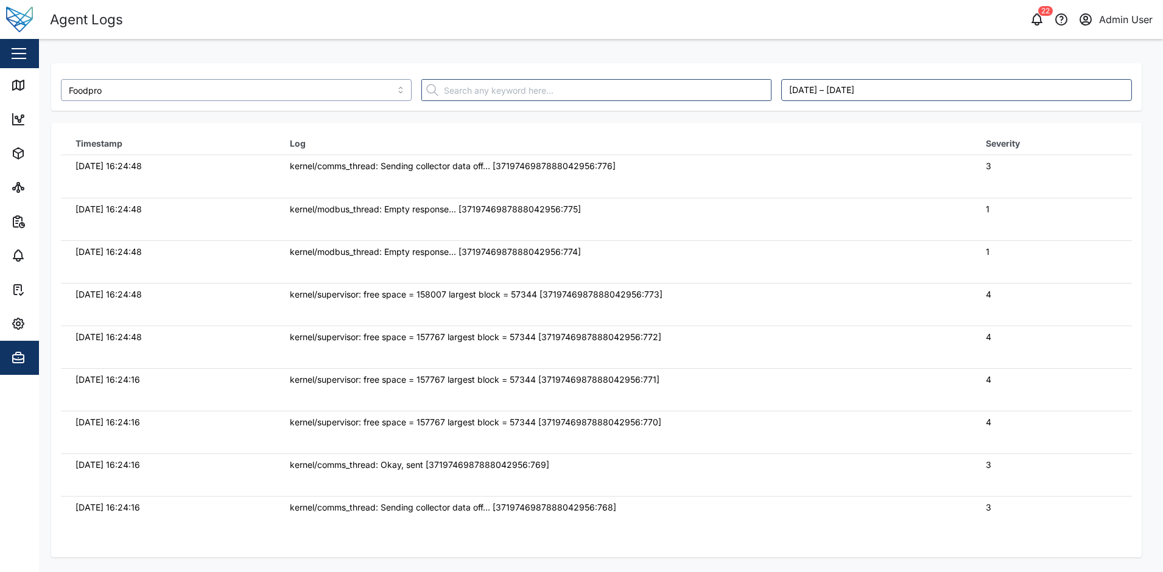
drag, startPoint x: 232, startPoint y: 88, endPoint x: 267, endPoint y: 89, distance: 35.3
click at [232, 88] on input "Foodpro" at bounding box center [236, 90] width 351 height 22
type input "Foodpro"
click at [392, 47] on div "Foodpro August 27, 2025 – September 3, 2025 Timestamp Log Severity 03/09/2025 1…" at bounding box center [601, 51] width 1124 height 24
click at [363, 93] on input "Foodpro" at bounding box center [236, 90] width 351 height 22
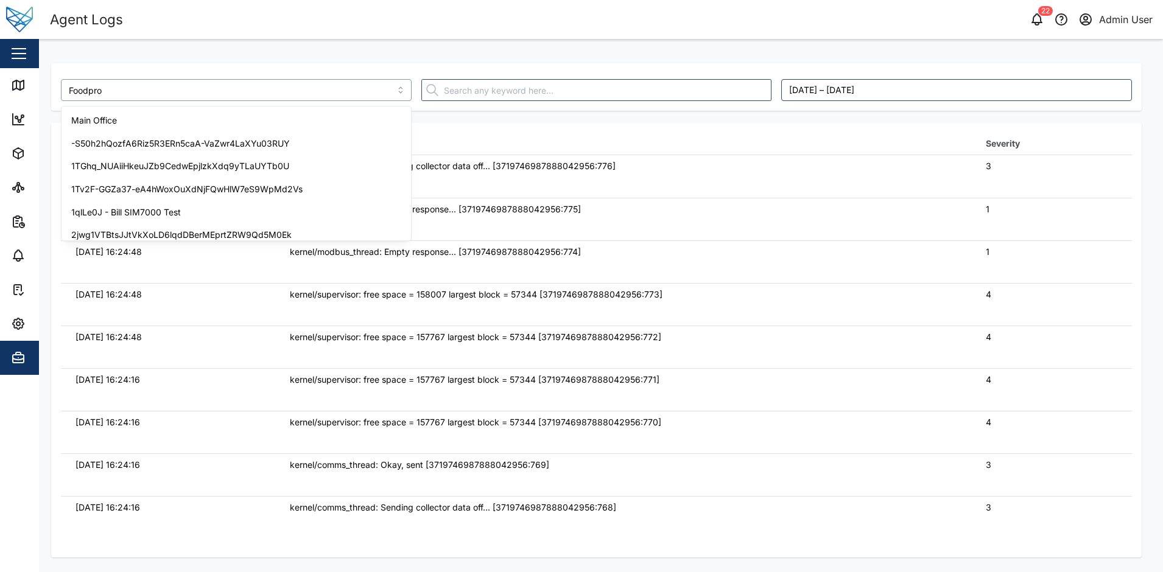
scroll to position [1009, 0]
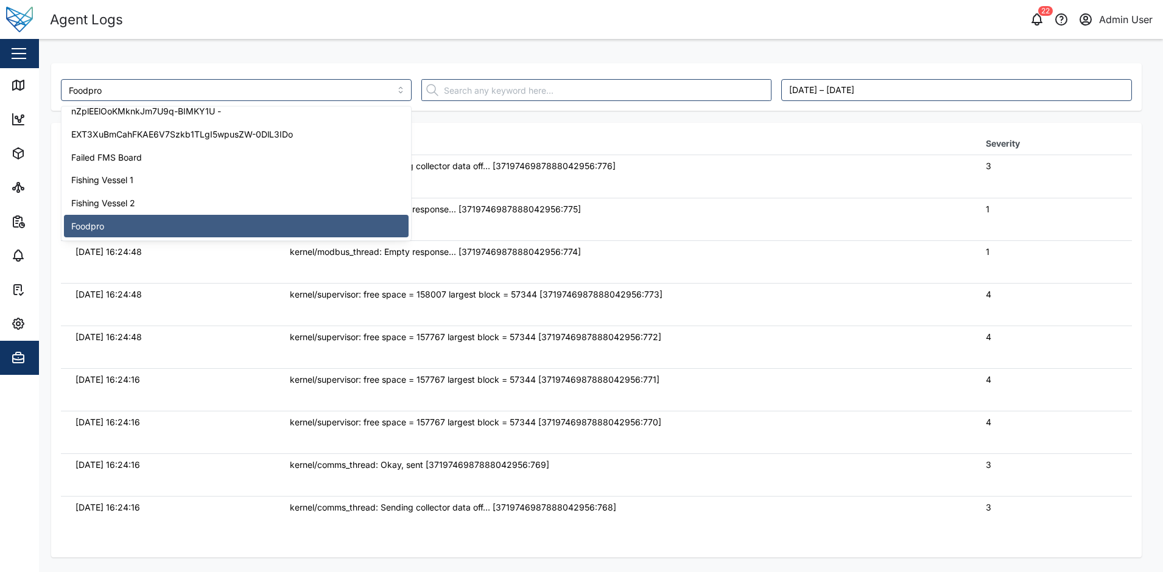
click at [522, 71] on div "Foodpro August 27, 2025 – September 3, 2025" at bounding box center [596, 86] width 1090 height 47
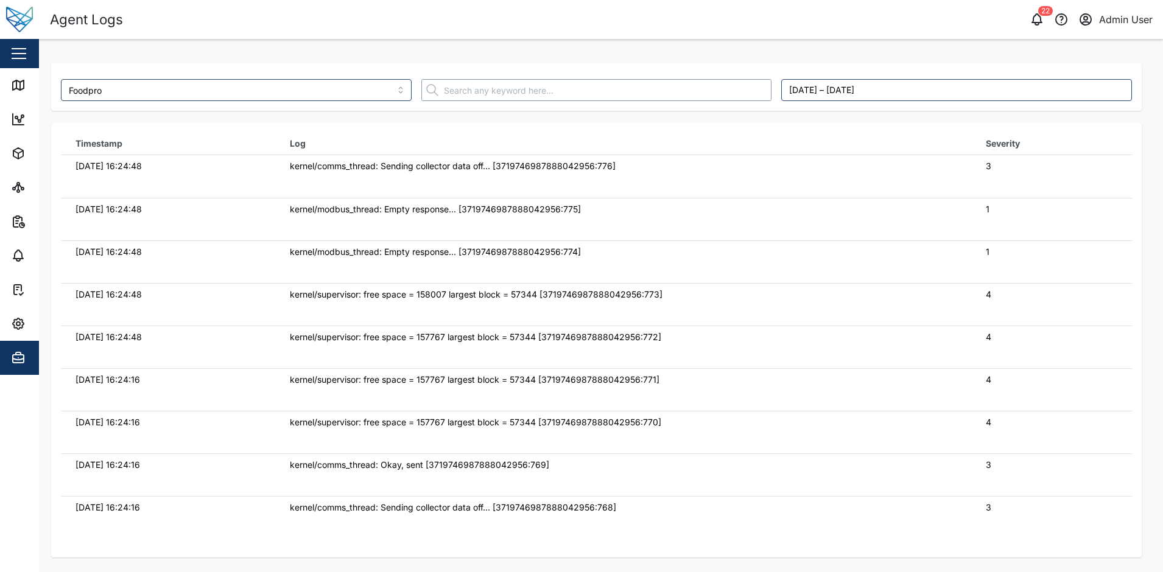
click at [637, 94] on input "text" at bounding box center [596, 90] width 351 height 22
type input "Foodpro"
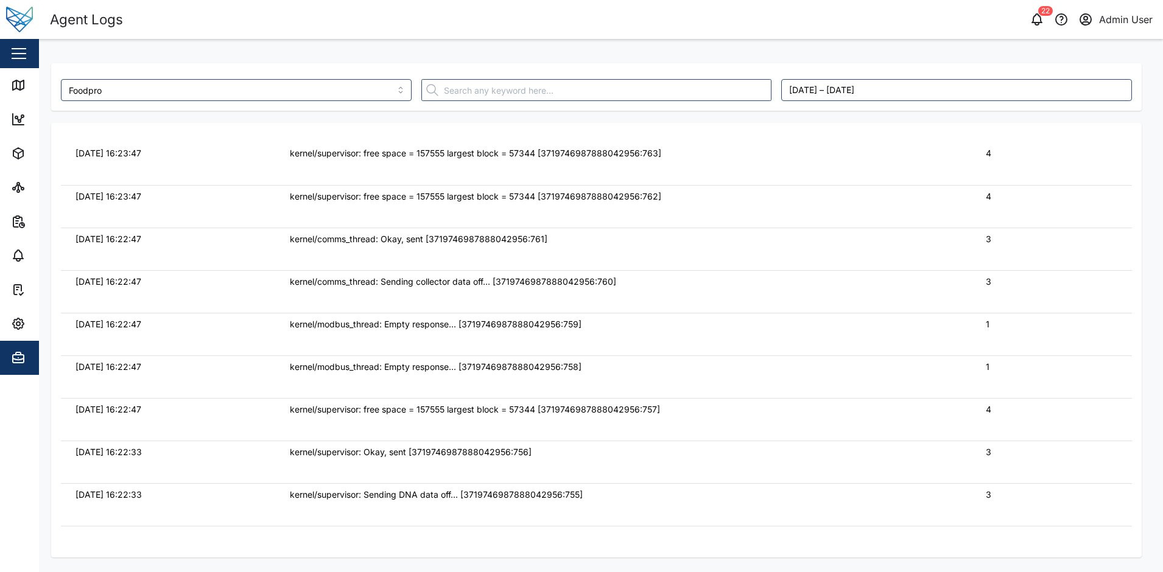
scroll to position [609, 0]
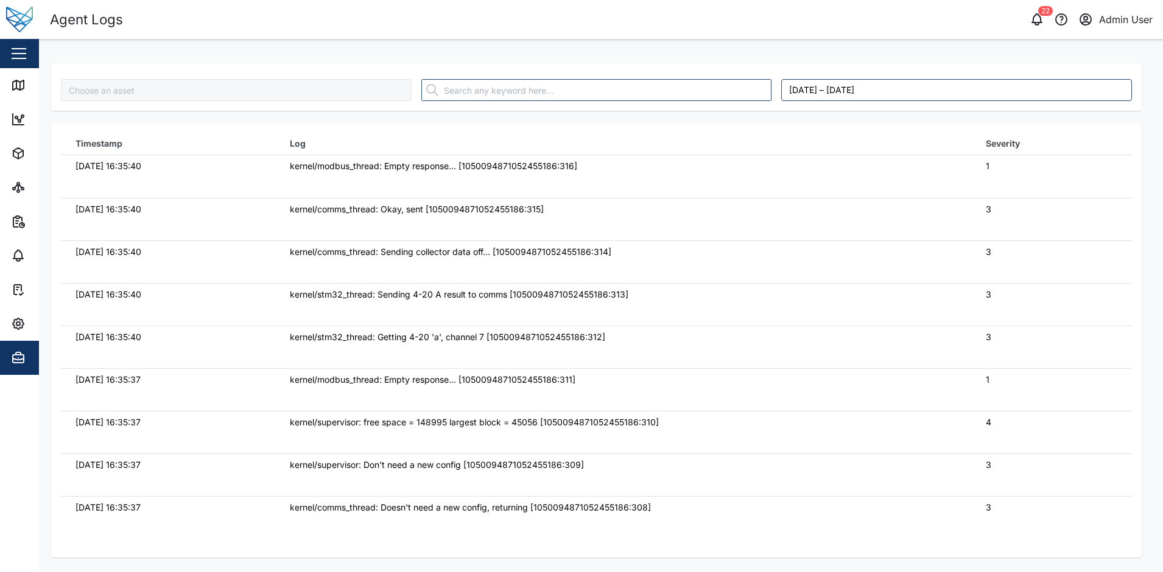
type input "Foodpro"
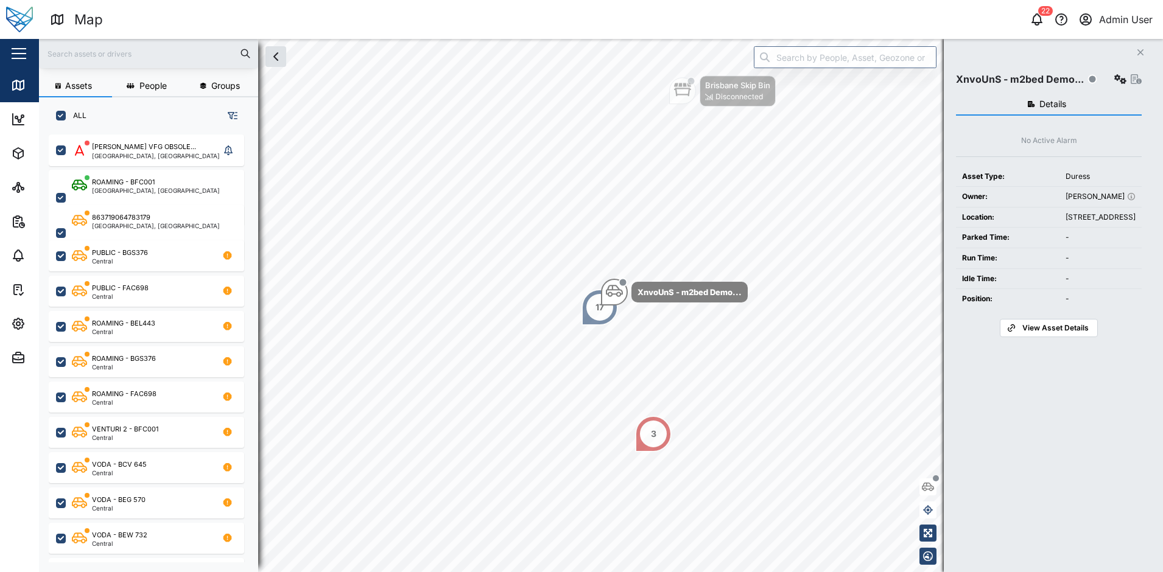
click at [119, 59] on input "text" at bounding box center [148, 53] width 205 height 18
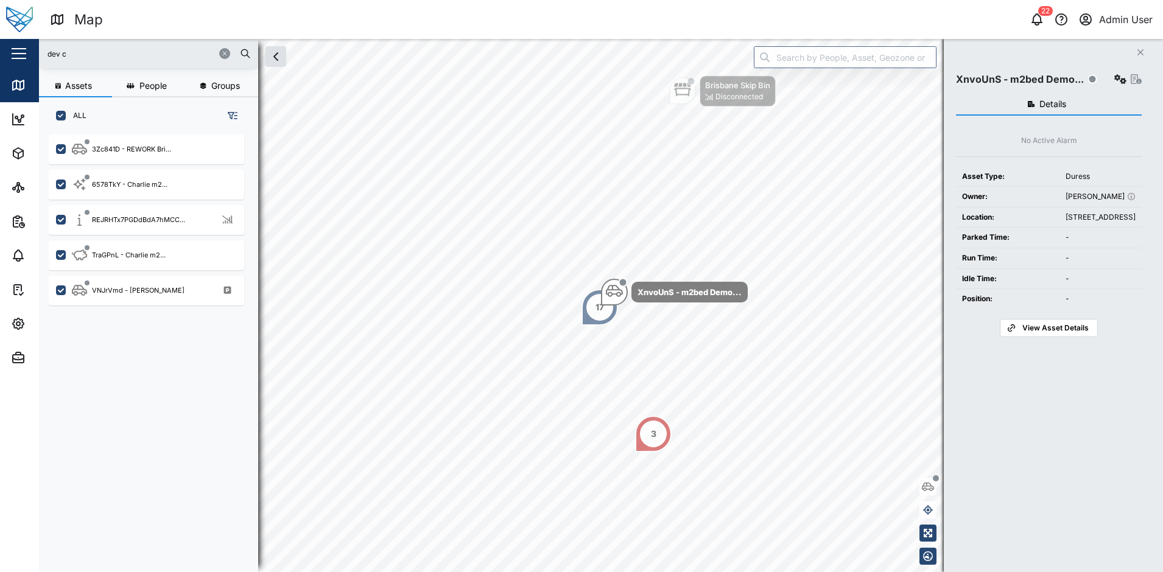
type input "dev co"
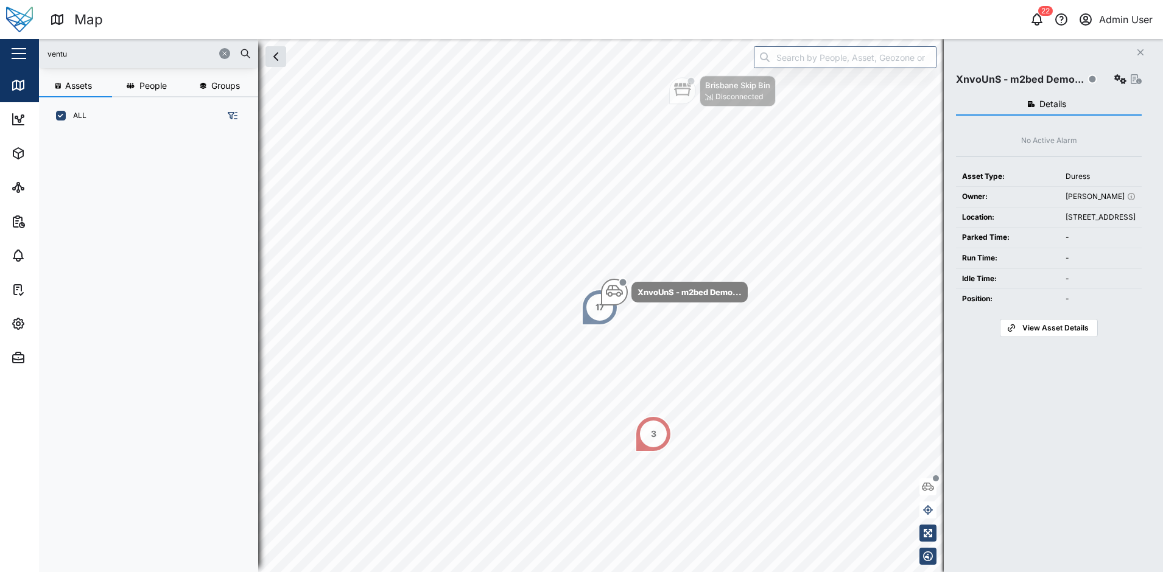
type input "ventur"
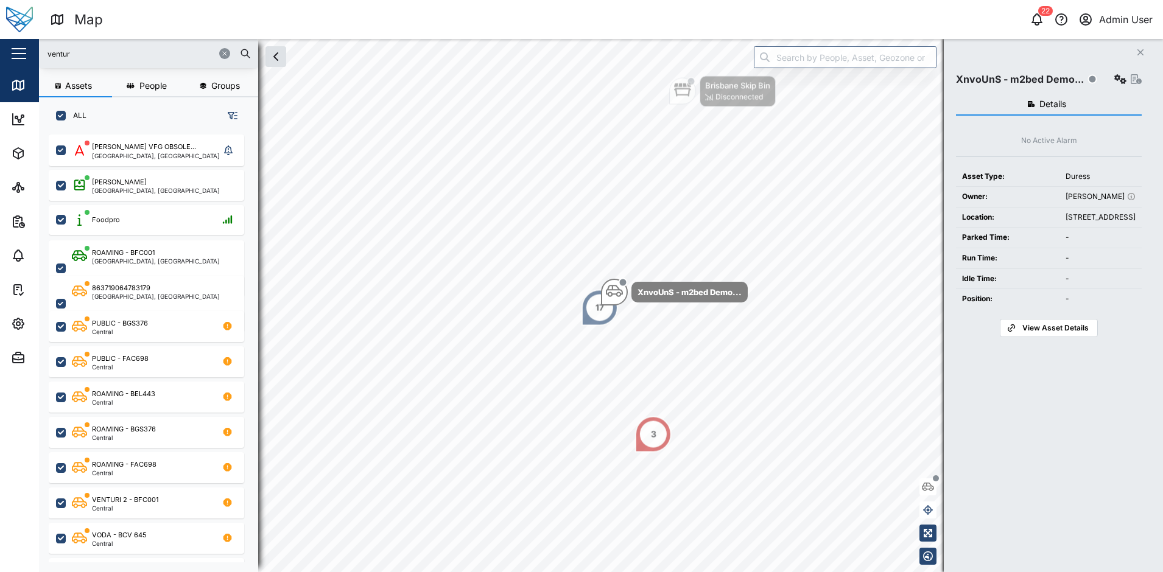
type input "venturi"
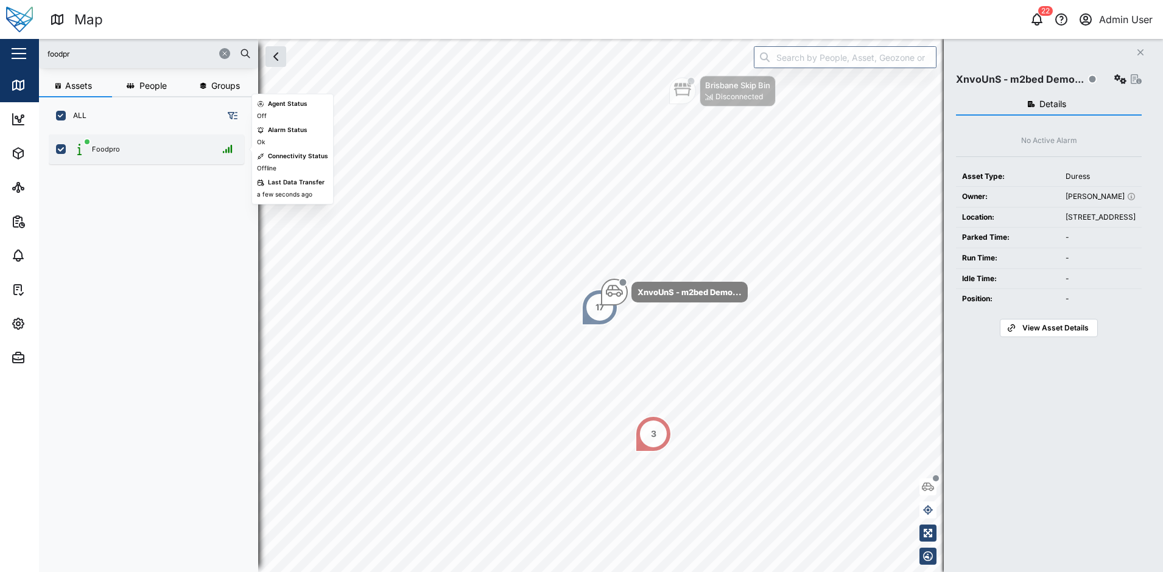
type input "foodpr"
click at [152, 141] on div "Foodpro" at bounding box center [146, 150] width 195 height 30
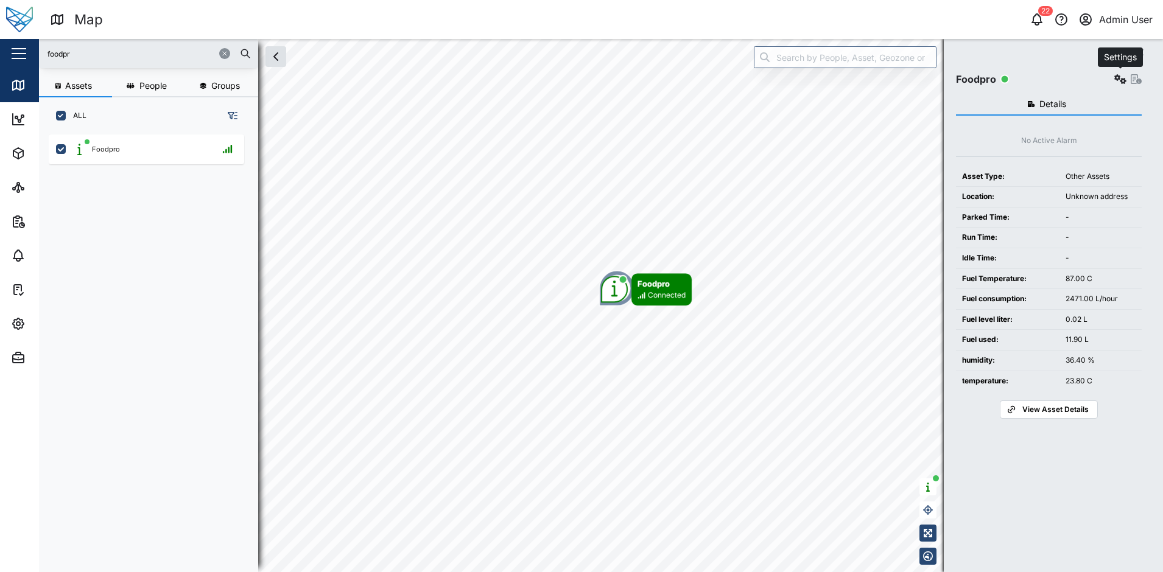
click at [1123, 81] on icon "button" at bounding box center [1120, 79] width 12 height 10
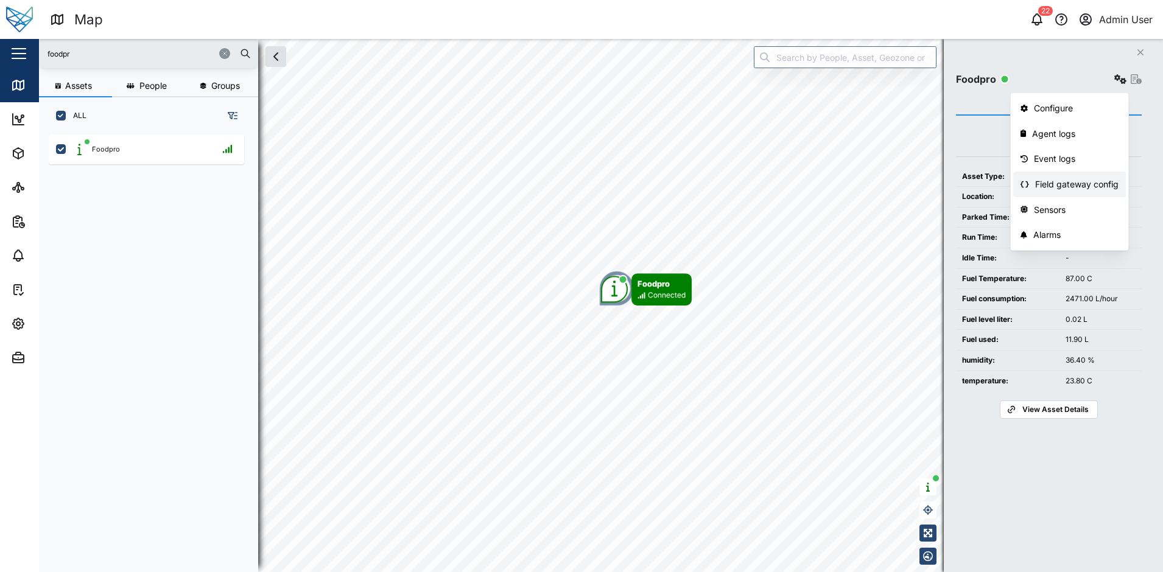
click at [1078, 178] on div "Field gateway config" at bounding box center [1076, 184] width 83 height 13
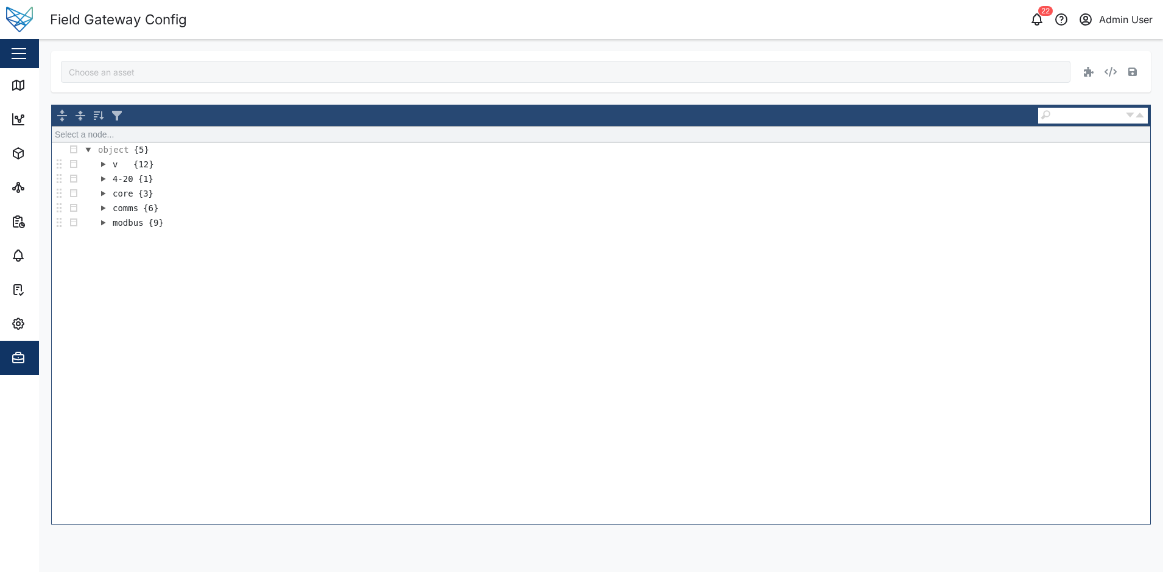
type input "Foodpro"
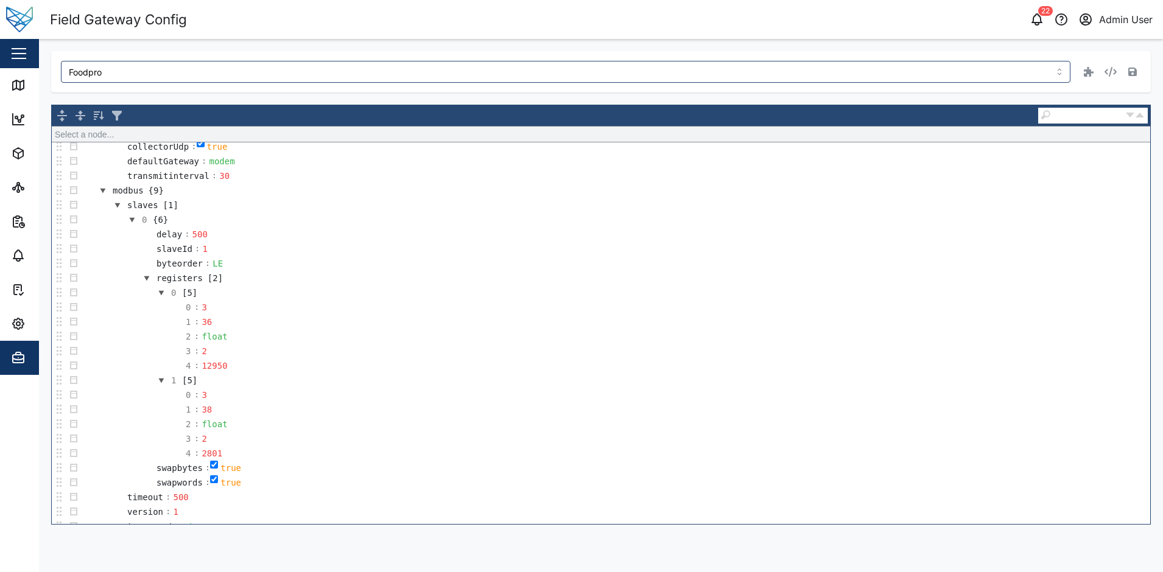
scroll to position [548, 0]
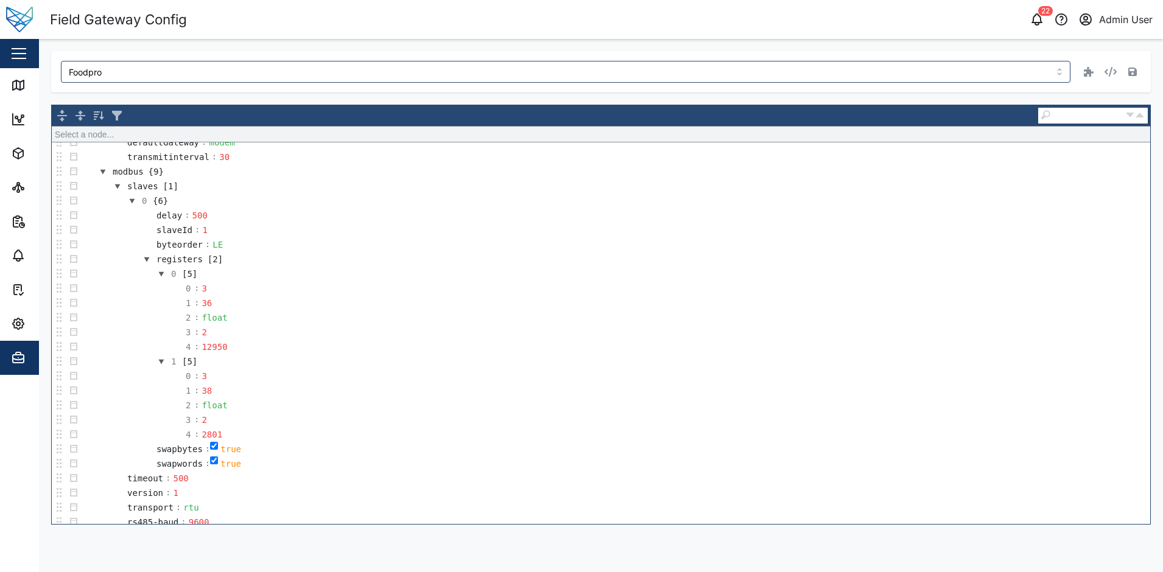
click at [31, 345] on span "Admin" at bounding box center [66, 358] width 111 height 34
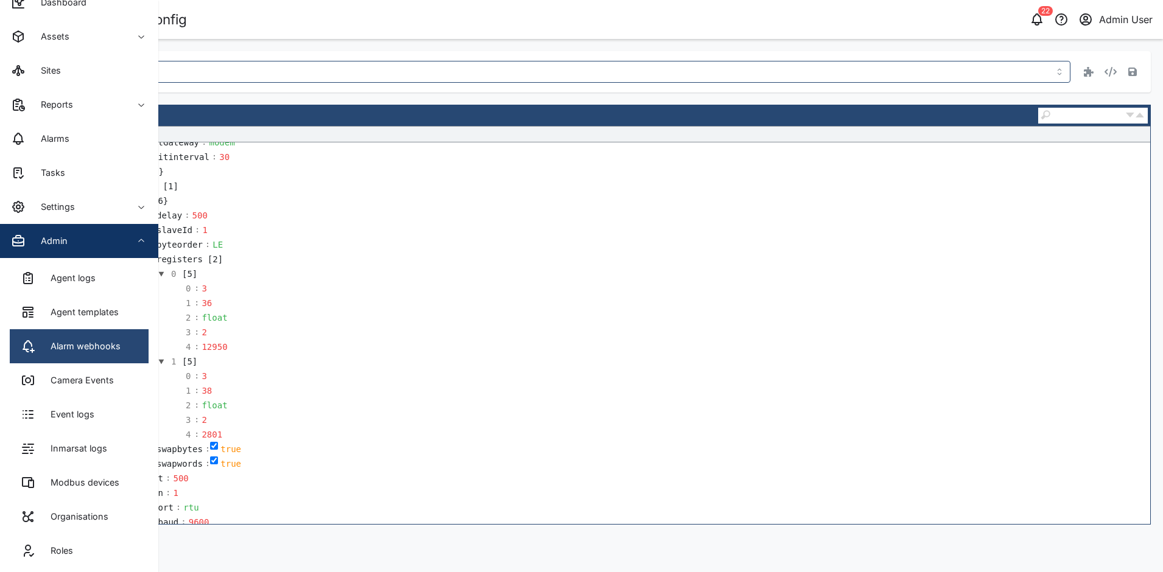
scroll to position [122, 0]
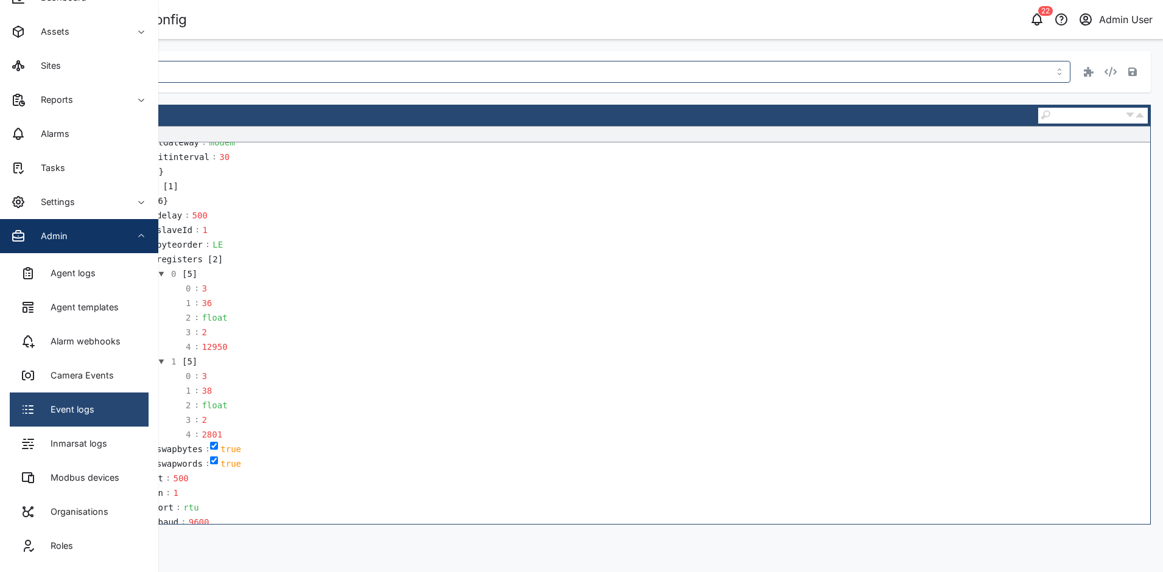
click at [52, 410] on div "Event logs" at bounding box center [67, 409] width 53 height 13
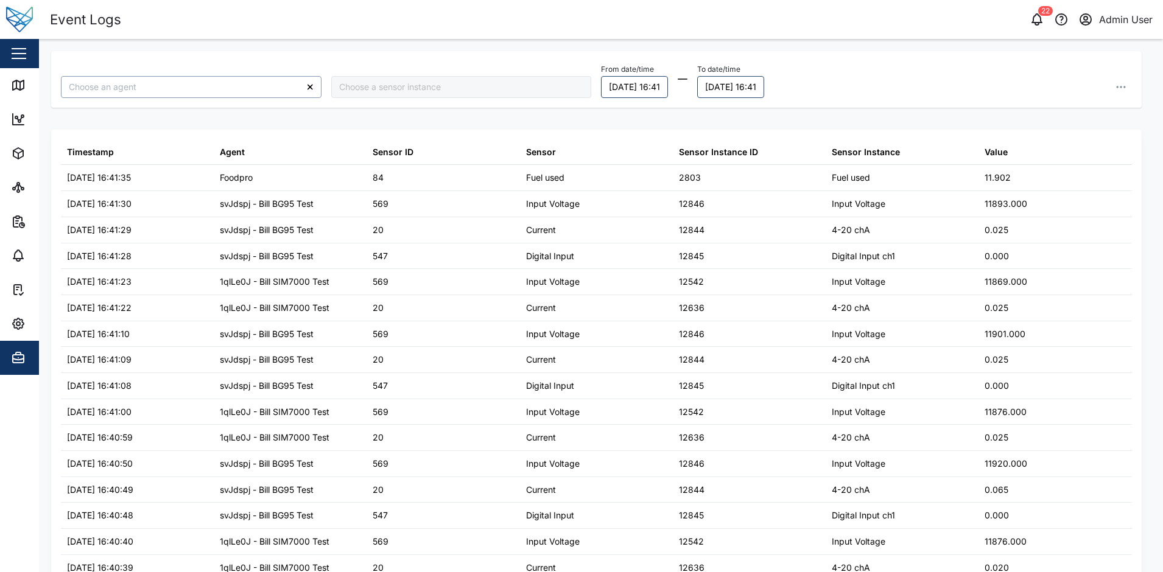
click at [211, 85] on input "search" at bounding box center [191, 87] width 261 height 22
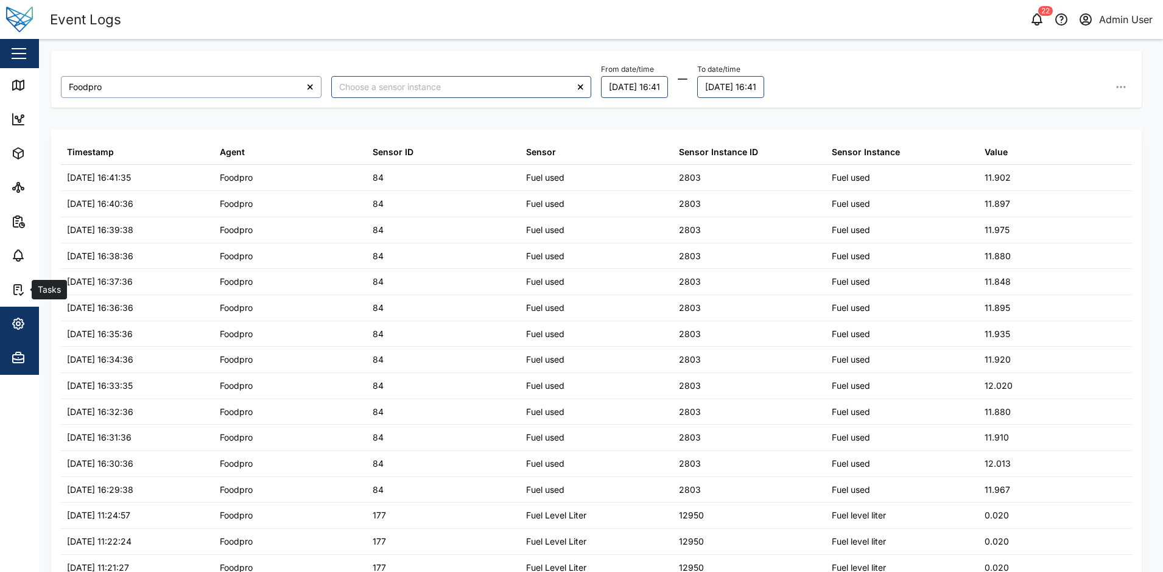
type input "Foodpro"
click at [24, 315] on span "Settings" at bounding box center [66, 324] width 111 height 34
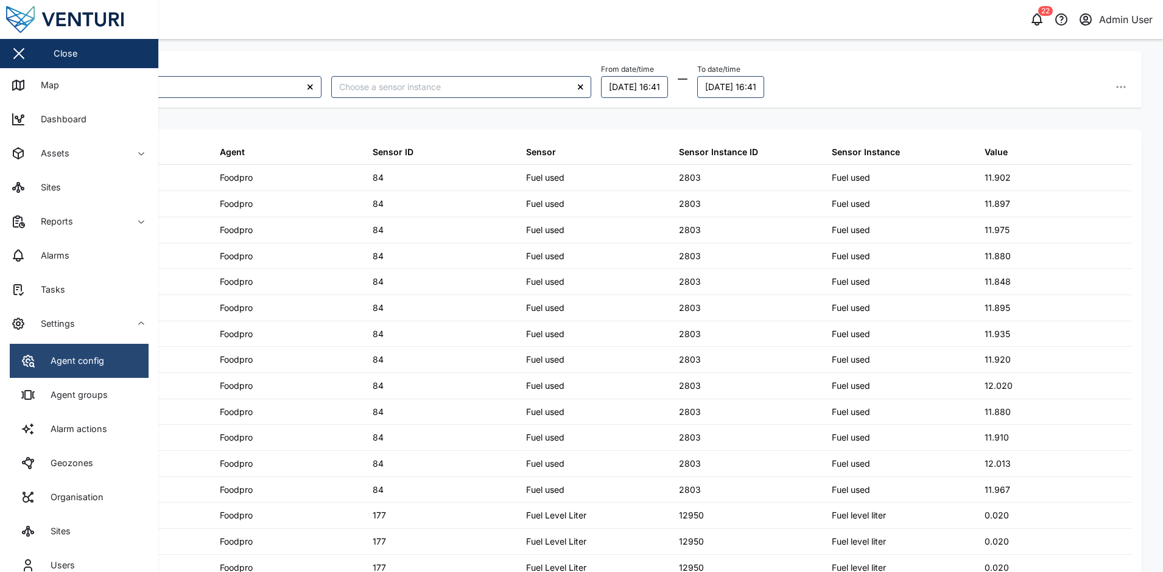
click at [47, 361] on div "Agent config" at bounding box center [72, 360] width 63 height 13
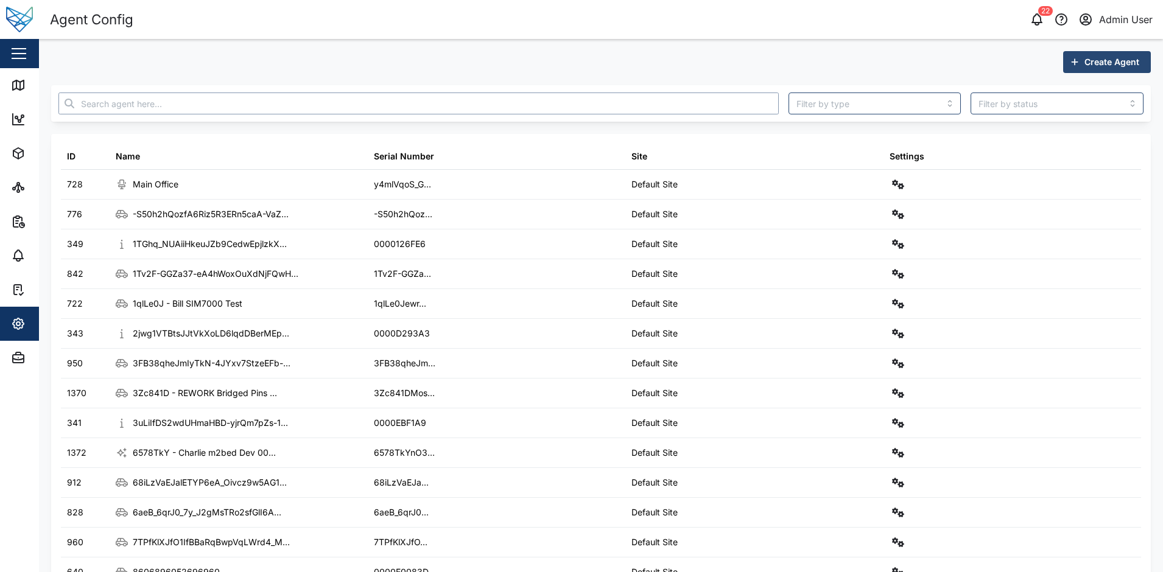
click at [141, 104] on input "text" at bounding box center [418, 104] width 720 height 22
type input "sens"
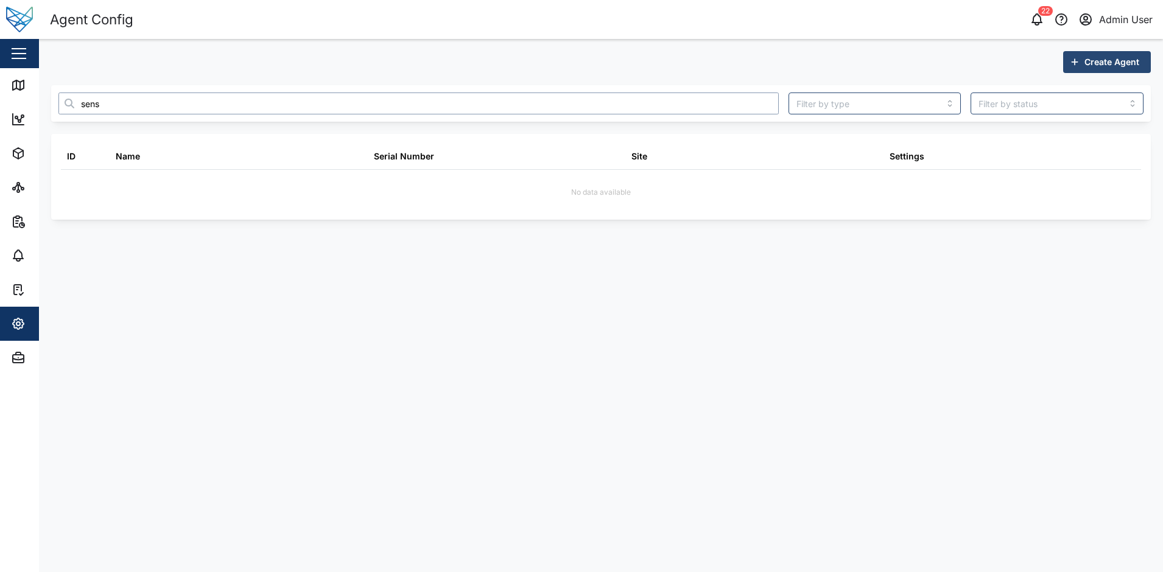
click at [63, 102] on input "sens" at bounding box center [418, 104] width 720 height 22
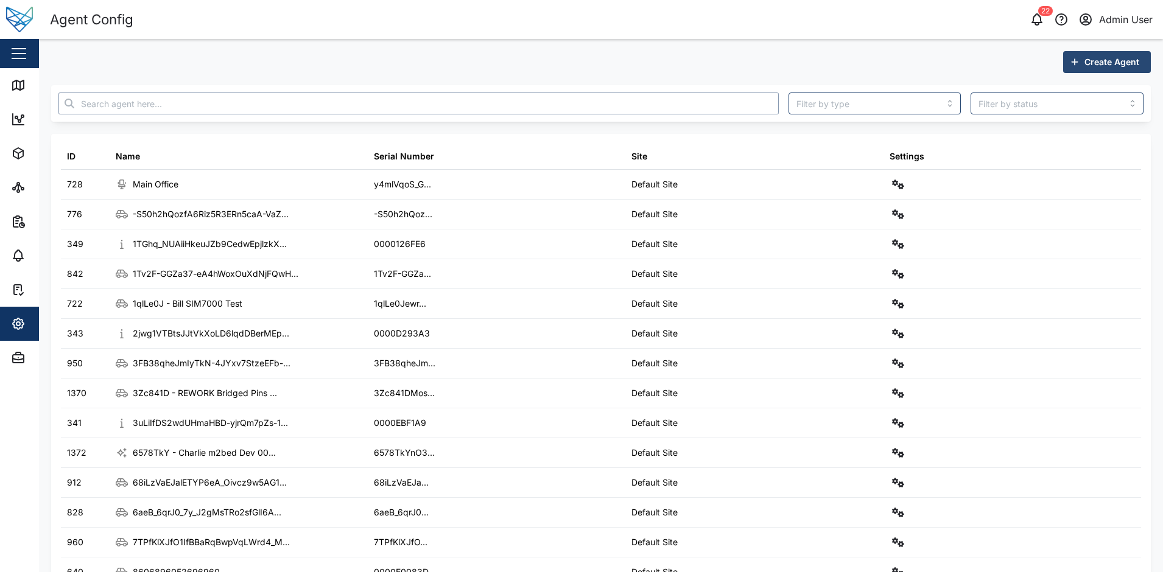
drag, startPoint x: 220, startPoint y: 97, endPoint x: 271, endPoint y: 119, distance: 55.1
click at [220, 97] on input "text" at bounding box center [418, 104] width 720 height 22
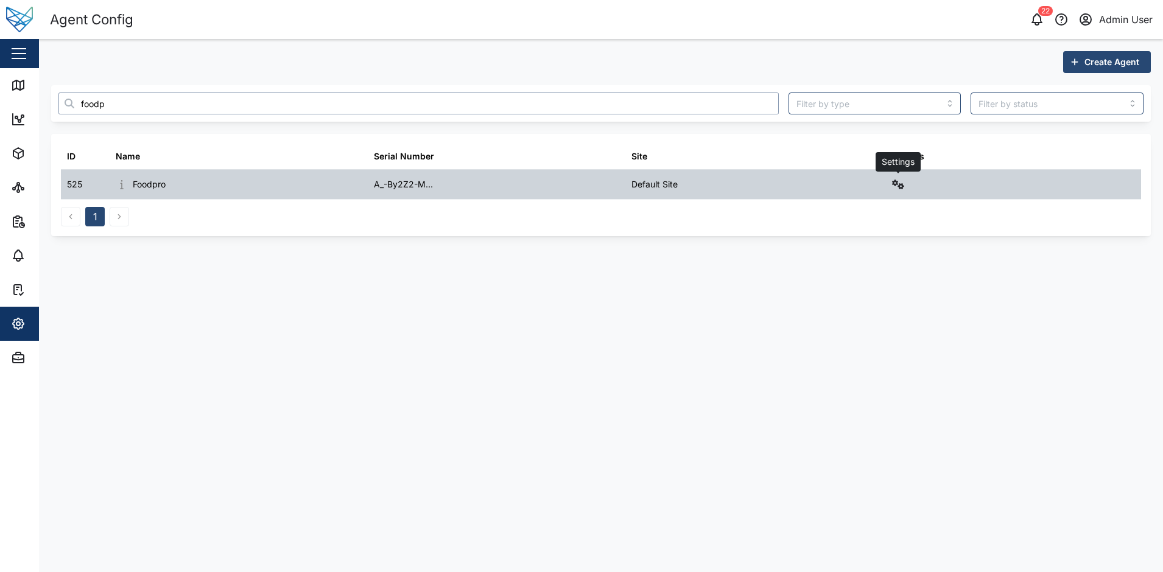
type input "foodp"
click at [902, 184] on icon "button" at bounding box center [898, 185] width 12 height 10
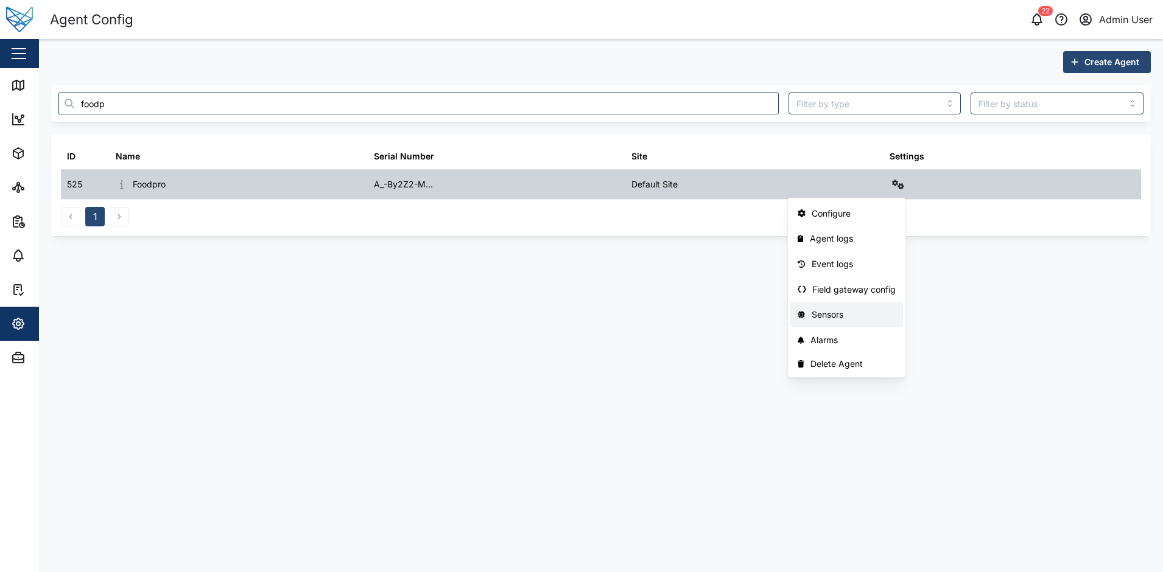
click at [846, 318] on div "Sensors" at bounding box center [854, 314] width 85 height 13
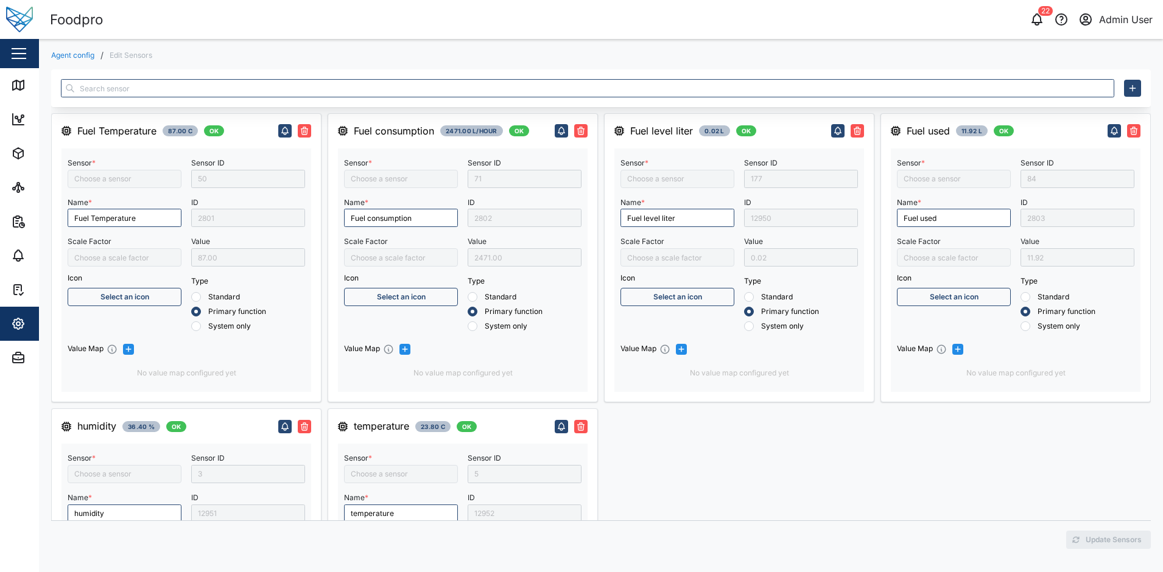
type input "Fuel Temperature"
type input "Humidity1"
type input "divide by 10"
type input "Fuel consumption"
type input "Temperature1"
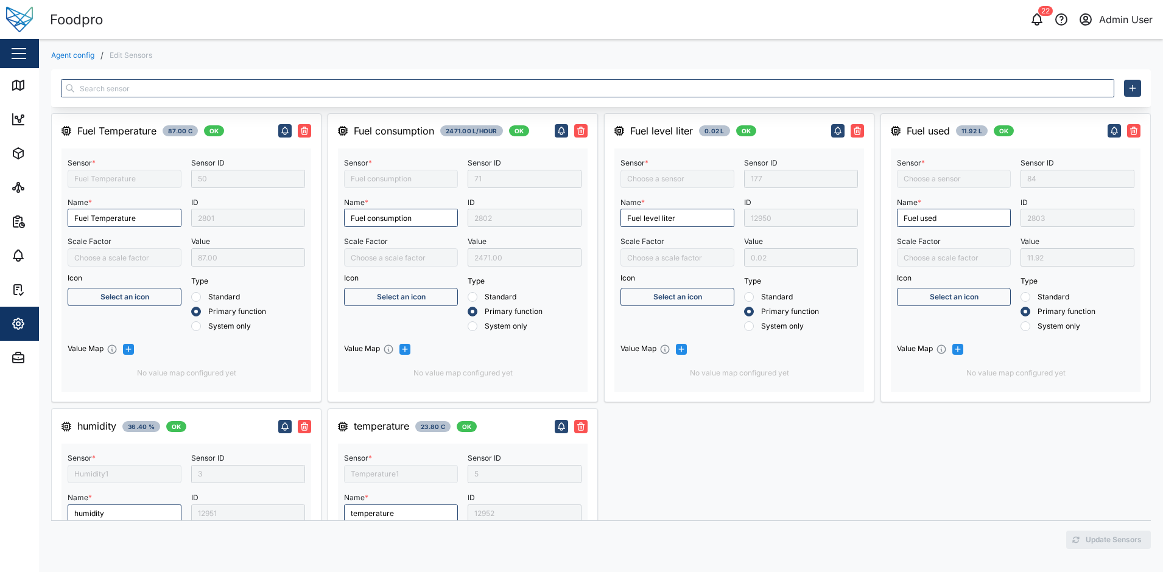
type input "divide by 10"
type input "Fuel Level Liter"
type input "Fuel used"
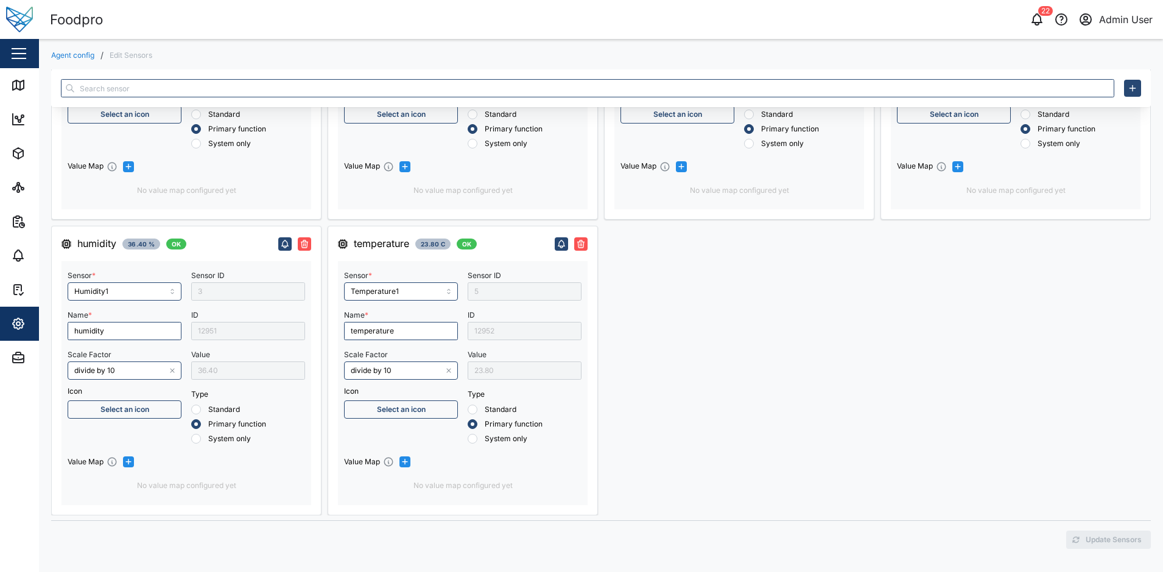
scroll to position [61, 0]
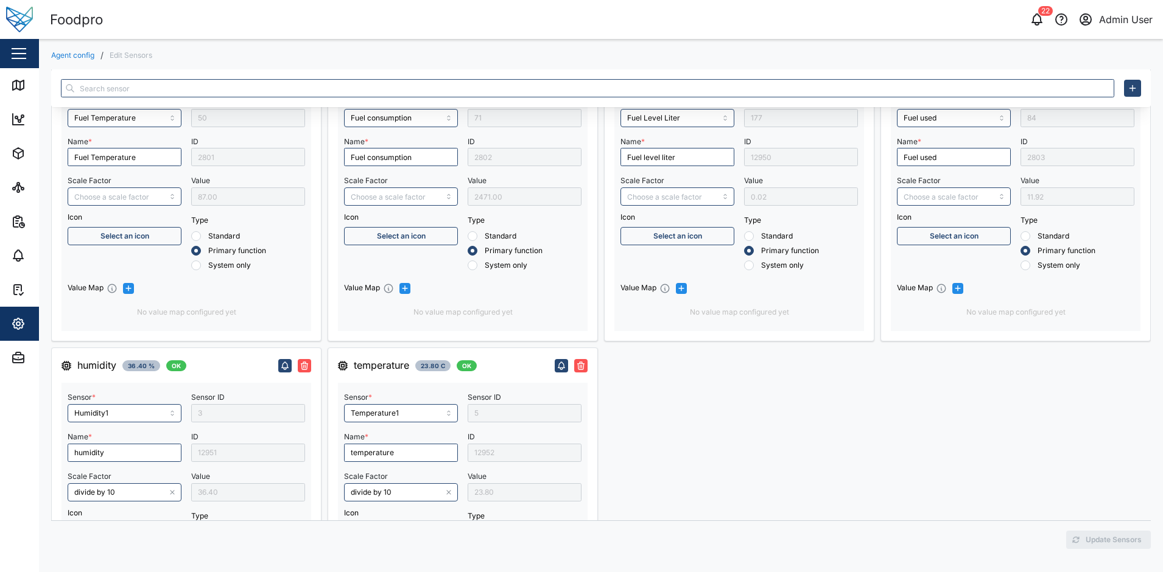
click at [1048, 197] on div "11.92" at bounding box center [1077, 197] width 114 height 18
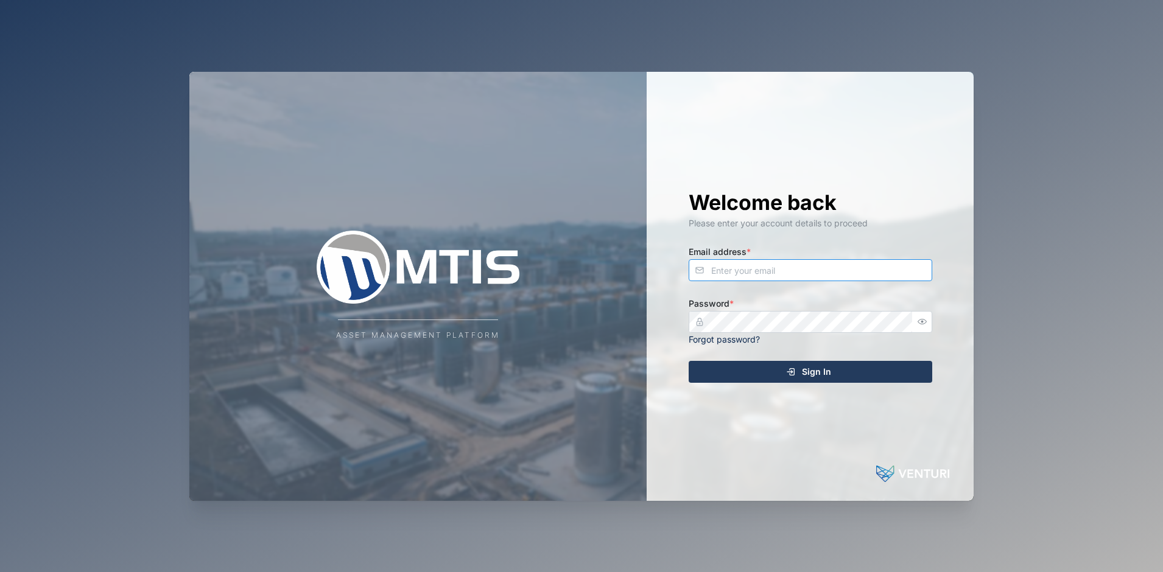
click at [726, 271] on input "Email address *" at bounding box center [811, 270] width 244 height 22
type input "[EMAIL_ADDRESS][DOMAIN_NAME]"
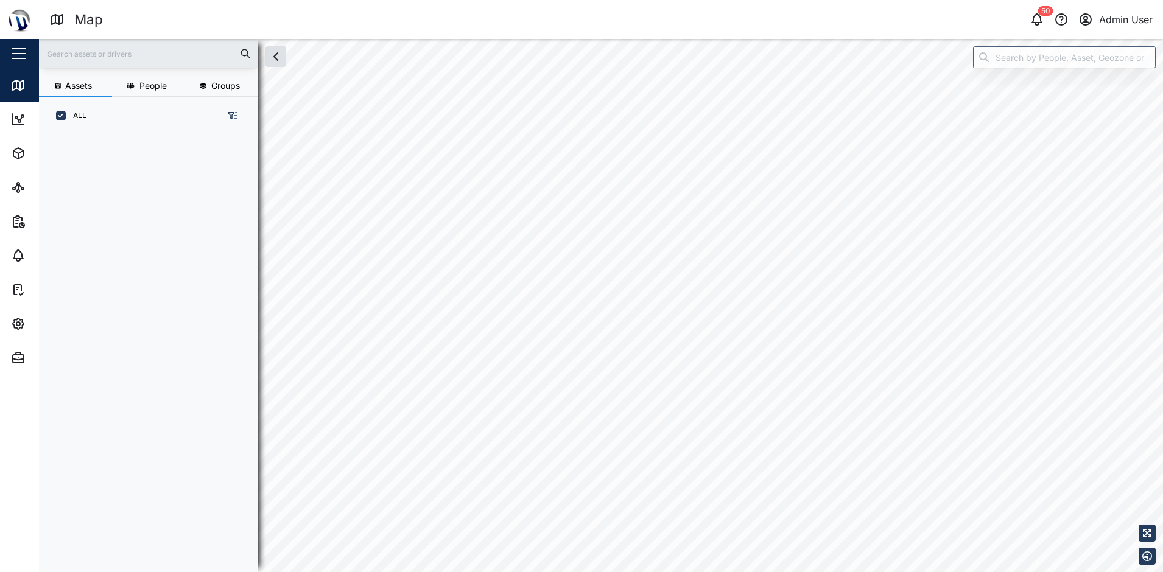
scroll to position [10, 10]
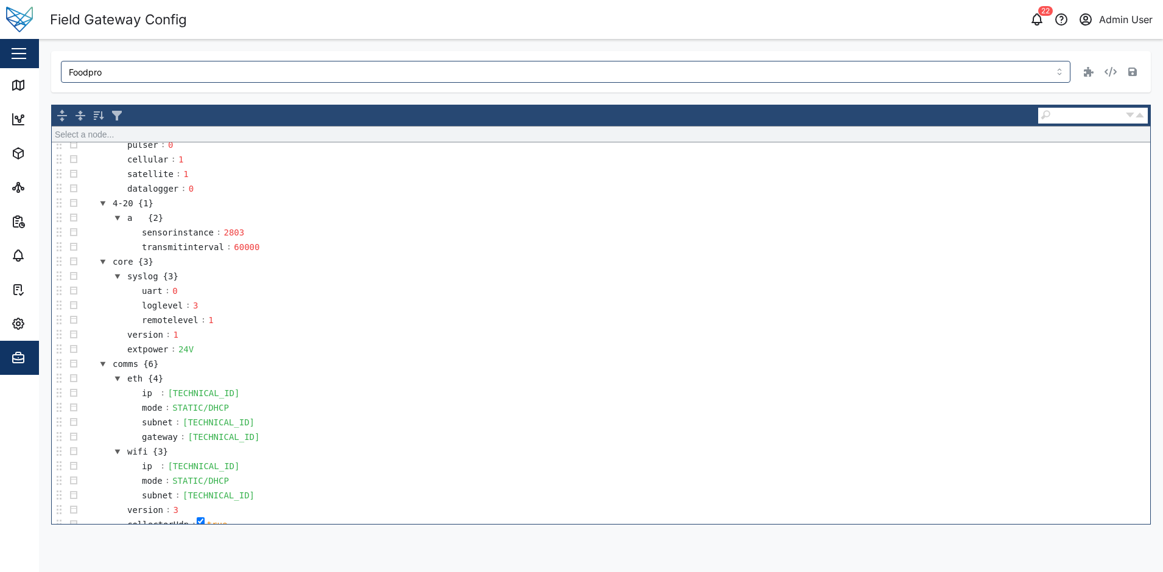
scroll to position [244, 0]
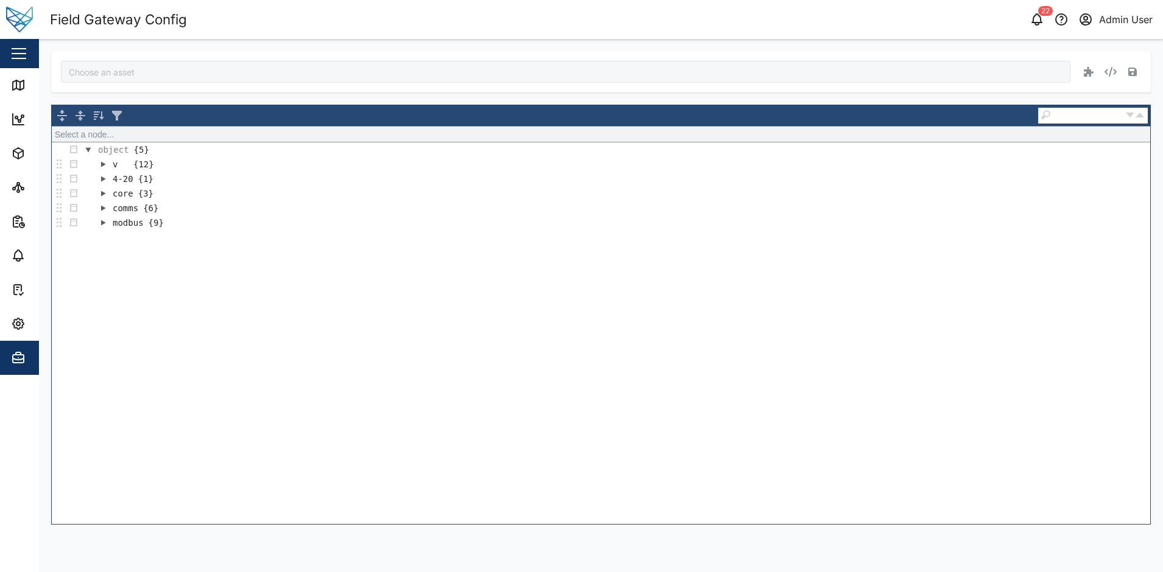
type input "Foodpro"
